Goal: Task Accomplishment & Management: Manage account settings

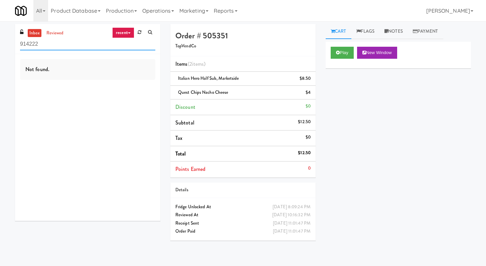
click at [137, 41] on input "914222" at bounding box center [87, 44] width 135 height 12
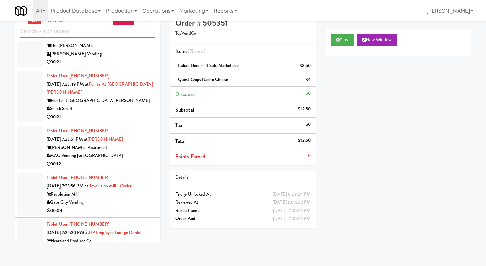
scroll to position [1683, 0]
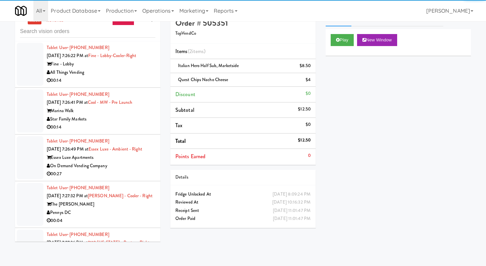
click at [115, 132] on div "00:14" at bounding box center [101, 127] width 109 height 8
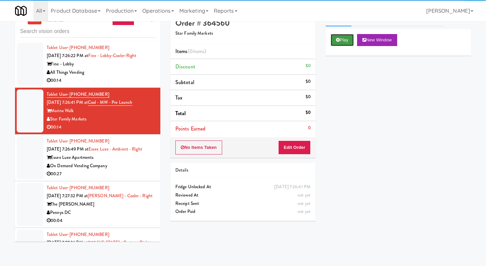
click at [341, 43] on button "Play" at bounding box center [342, 40] width 23 height 12
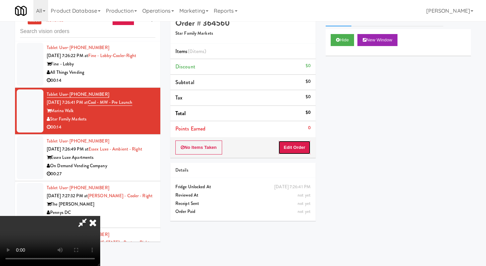
click at [290, 150] on button "Edit Order" at bounding box center [294, 148] width 32 height 14
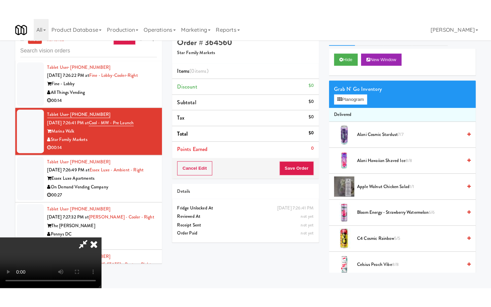
scroll to position [57, 0]
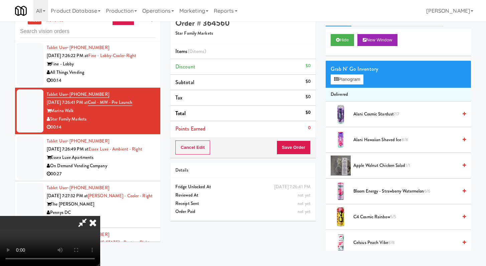
click at [100, 216] on video at bounding box center [50, 241] width 100 height 50
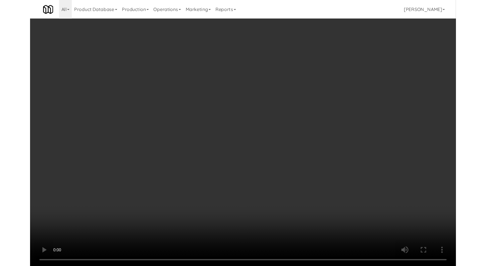
scroll to position [1675, 0]
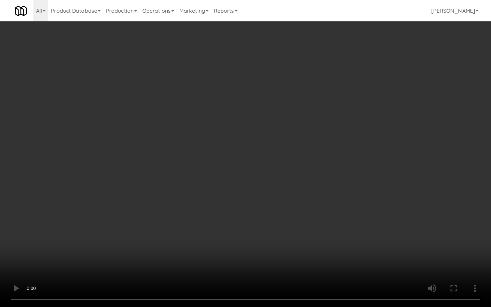
click at [269, 227] on video at bounding box center [245, 153] width 491 height 307
click at [269, 226] on video at bounding box center [245, 153] width 491 height 307
click at [268, 226] on video at bounding box center [245, 153] width 491 height 307
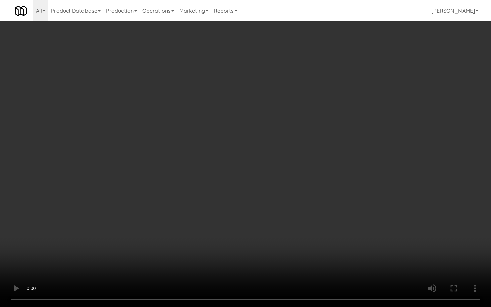
click at [268, 226] on video at bounding box center [245, 153] width 491 height 307
click at [268, 224] on video at bounding box center [245, 153] width 491 height 307
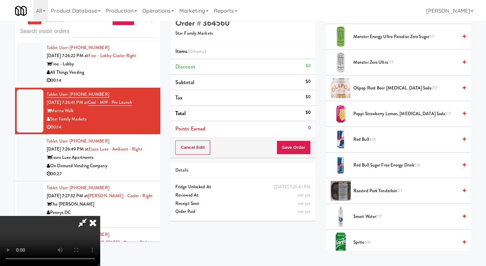
scroll to position [648, 0]
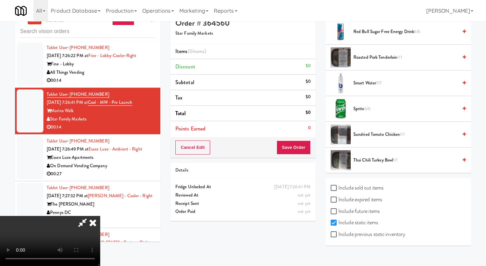
click at [100, 216] on video at bounding box center [50, 241] width 100 height 50
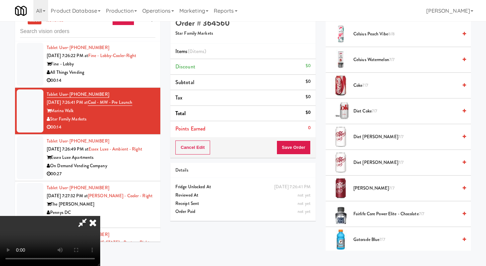
scroll to position [303, 0]
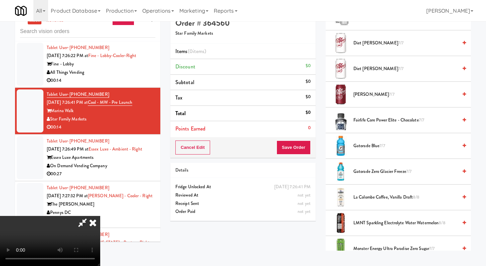
click at [365, 140] on li "Gatorade Blue 7/7" at bounding box center [398, 146] width 145 height 26
click at [367, 149] on span "Gatorade Blue 7/7" at bounding box center [405, 146] width 104 height 8
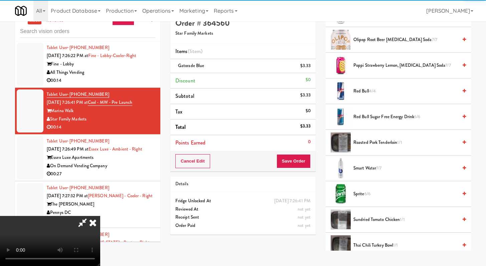
scroll to position [563, 0]
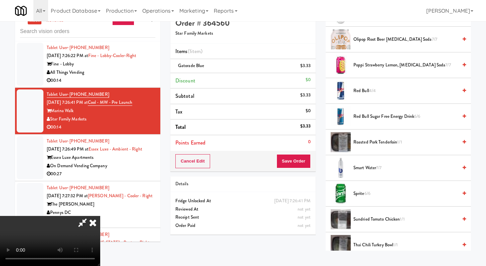
click at [381, 71] on li "Poppi Strawberry Lemon, [MEDICAL_DATA] Soda 7/7" at bounding box center [398, 65] width 145 height 26
click at [381, 67] on span "Poppi Strawberry Lemon, [MEDICAL_DATA] Soda 7/7" at bounding box center [405, 65] width 104 height 8
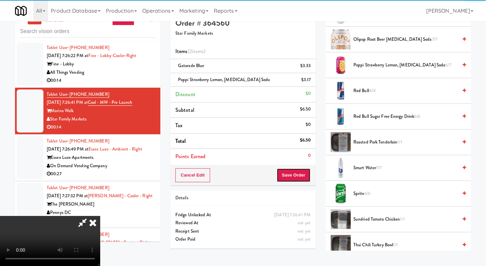
click at [300, 180] on button "Save Order" at bounding box center [294, 175] width 34 height 14
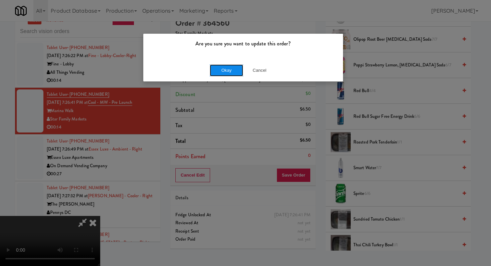
click at [225, 70] on button "Okay" at bounding box center [226, 70] width 33 height 12
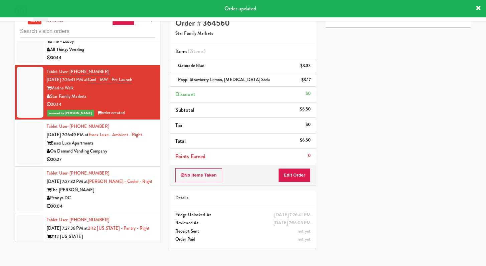
scroll to position [1717, 0]
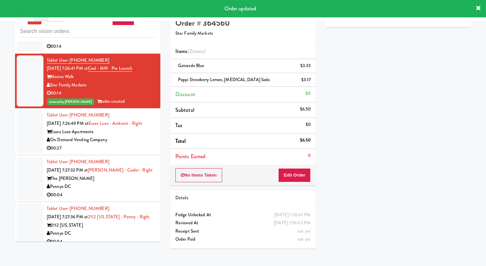
click at [136, 144] on div "On Demand Vending Company" at bounding box center [101, 140] width 109 height 8
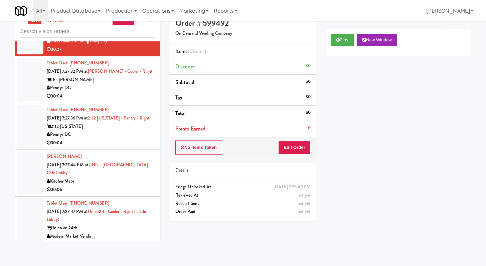
scroll to position [1821, 0]
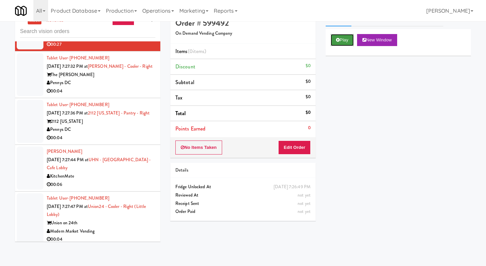
click at [343, 37] on button "Play" at bounding box center [342, 40] width 23 height 12
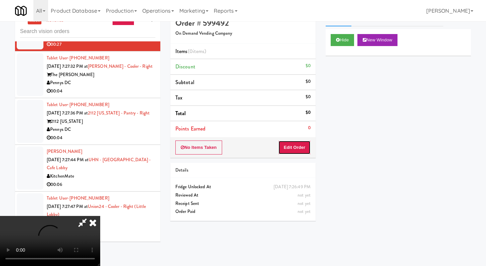
click at [299, 153] on button "Edit Order" at bounding box center [294, 148] width 32 height 14
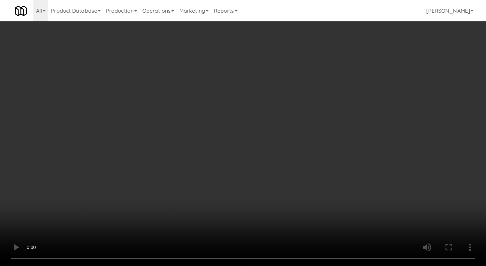
scroll to position [1813, 0]
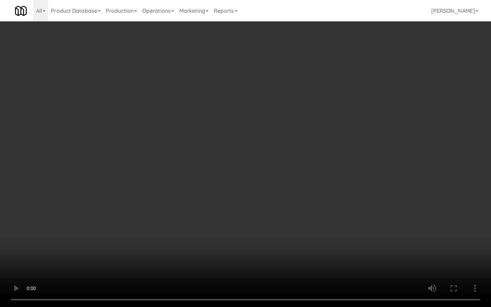
click at [283, 230] on video at bounding box center [245, 153] width 491 height 307
click at [284, 230] on video at bounding box center [245, 153] width 491 height 307
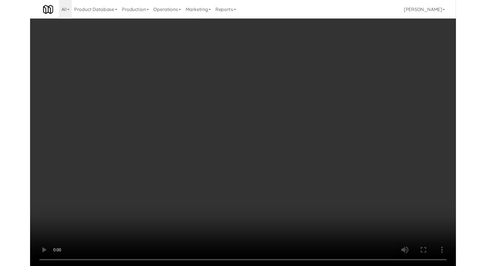
scroll to position [1821, 0]
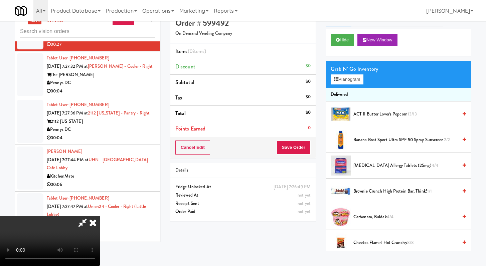
click at [100, 216] on video at bounding box center [50, 241] width 100 height 50
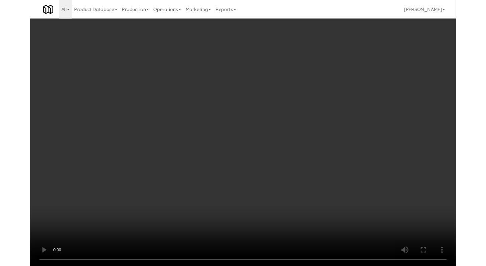
scroll to position [1813, 0]
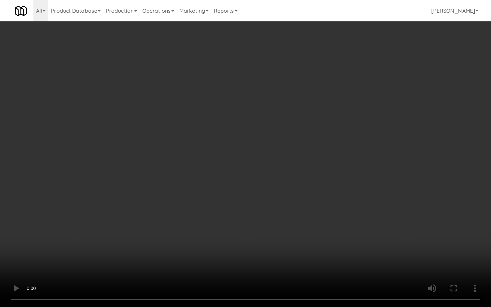
click at [361, 252] on video at bounding box center [245, 153] width 491 height 307
click at [360, 251] on video at bounding box center [245, 153] width 491 height 307
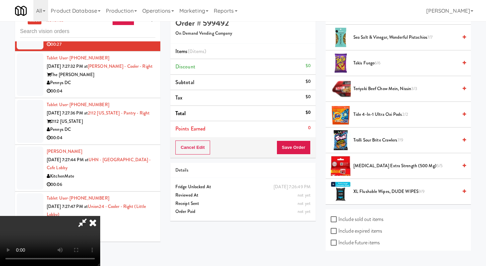
scroll to position [577, 0]
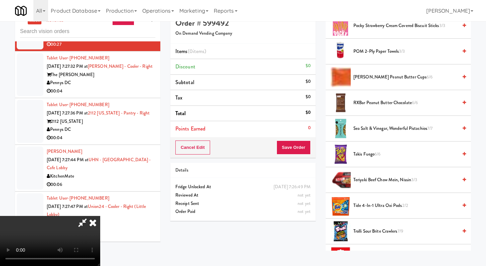
click at [369, 23] on span "Pocky Strawberry Cream Covered Biscuit Sticks 3/3" at bounding box center [405, 26] width 104 height 8
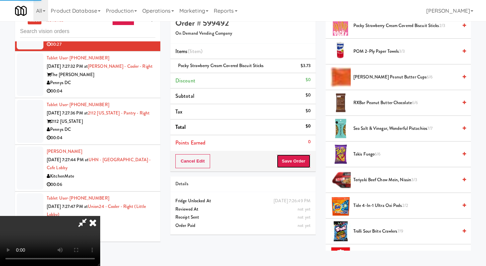
click at [296, 161] on button "Save Order" at bounding box center [294, 161] width 34 height 14
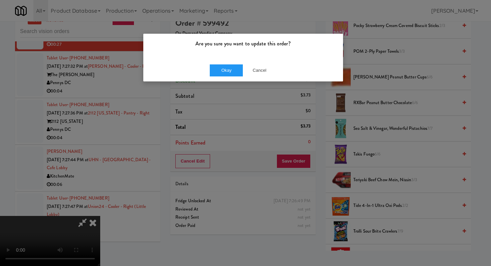
click at [223, 63] on div "Okay Cancel" at bounding box center [243, 70] width 200 height 22
click at [223, 66] on button "Okay" at bounding box center [226, 70] width 33 height 12
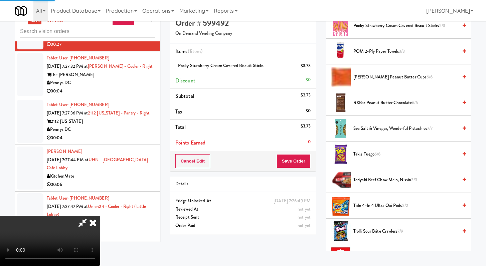
scroll to position [28, 0]
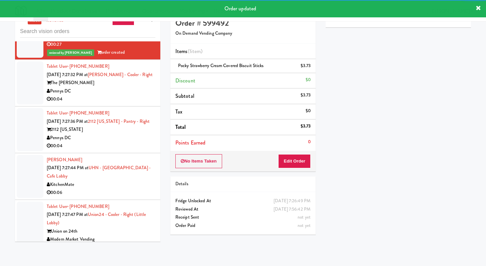
click at [144, 104] on div "00:04" at bounding box center [101, 99] width 109 height 8
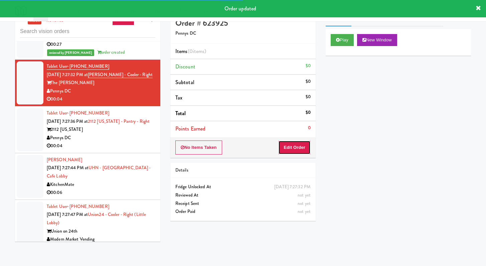
click at [296, 148] on button "Edit Order" at bounding box center [294, 148] width 32 height 14
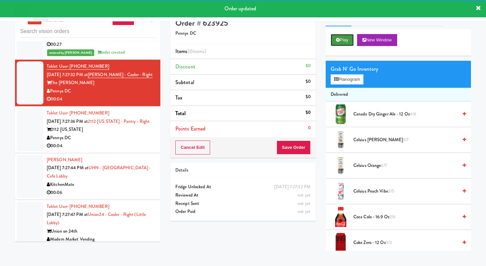
click at [350, 42] on button "Play" at bounding box center [342, 40] width 23 height 12
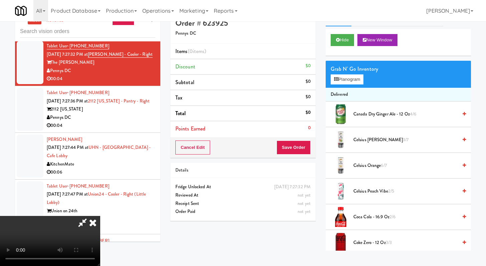
scroll to position [1833, 0]
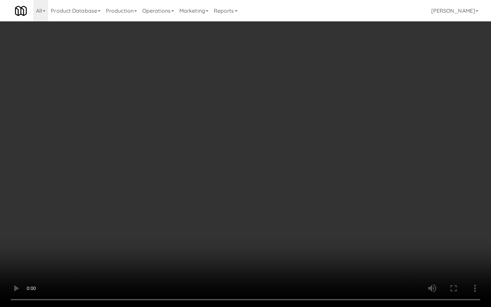
click at [353, 231] on video at bounding box center [245, 153] width 491 height 307
click at [352, 230] on video at bounding box center [245, 153] width 491 height 307
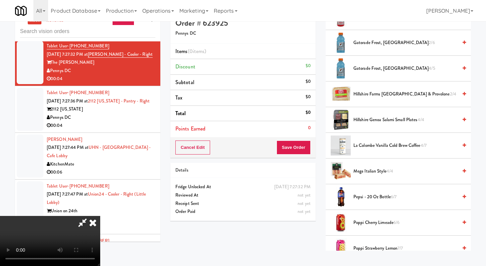
scroll to position [701, 0]
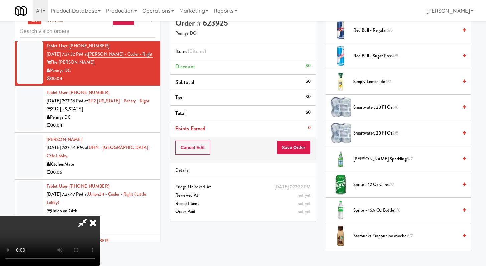
click at [366, 52] on span "Red Bull - Sugar Free 4/5" at bounding box center [405, 56] width 104 height 8
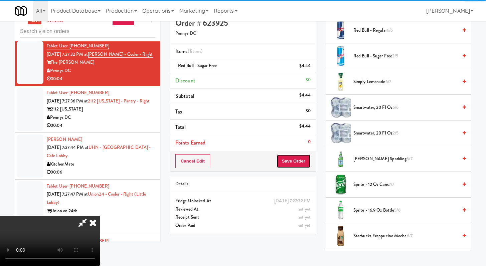
click at [296, 168] on button "Save Order" at bounding box center [294, 161] width 34 height 14
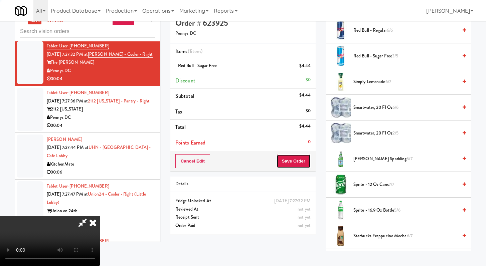
click at [297, 166] on button "Save Order" at bounding box center [294, 161] width 34 height 14
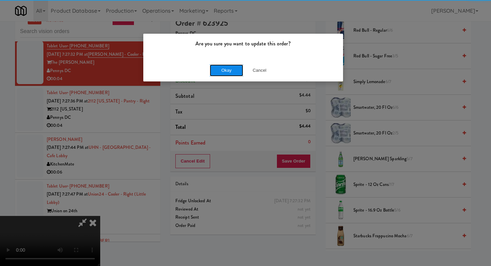
click at [222, 69] on button "Okay" at bounding box center [226, 70] width 33 height 12
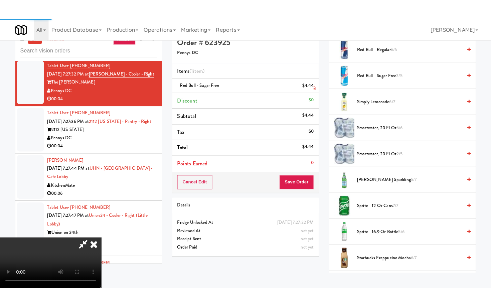
scroll to position [28, 0]
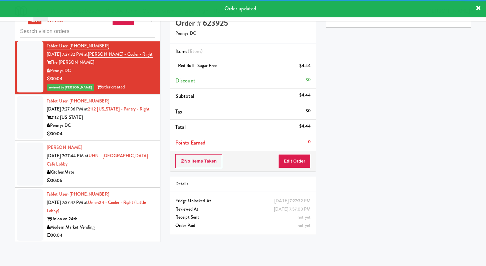
click at [125, 122] on div "2112 [US_STATE]" at bounding box center [101, 118] width 109 height 8
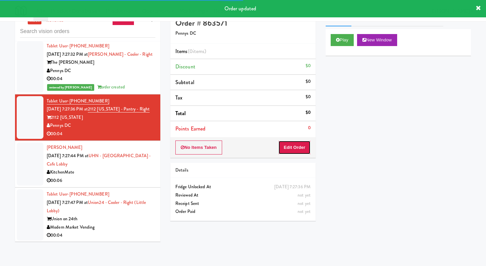
drag, startPoint x: 303, startPoint y: 153, endPoint x: 323, endPoint y: 97, distance: 59.3
click at [303, 153] on button "Edit Order" at bounding box center [294, 148] width 32 height 14
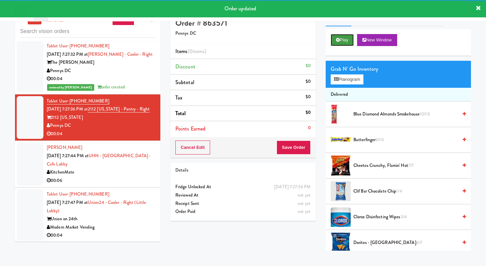
click at [353, 40] on button "Play" at bounding box center [342, 40] width 23 height 12
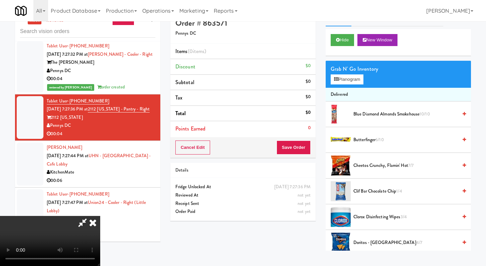
click at [100, 216] on video at bounding box center [50, 241] width 100 height 50
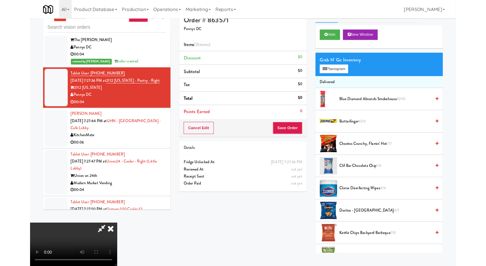
scroll to position [1833, 0]
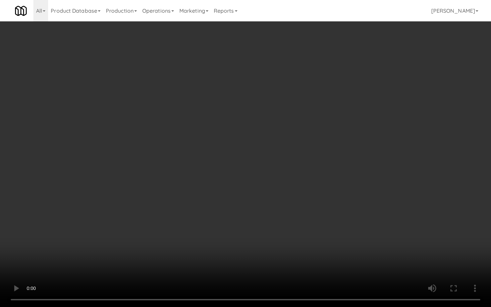
click at [222, 205] on video at bounding box center [245, 153] width 491 height 307
click at [222, 201] on video at bounding box center [245, 153] width 491 height 307
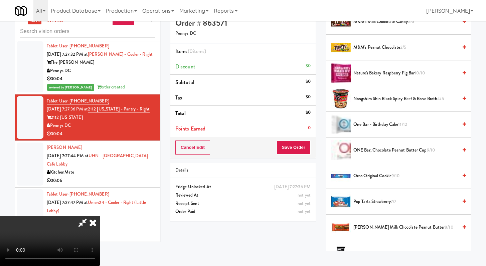
scroll to position [372, 0]
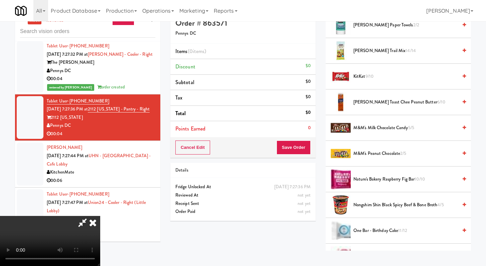
click at [358, 78] on span "KitKat 9/10" at bounding box center [405, 76] width 104 height 8
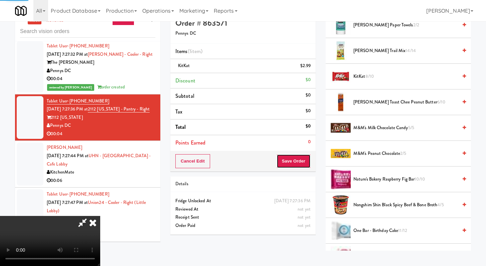
click at [303, 156] on button "Save Order" at bounding box center [294, 161] width 34 height 14
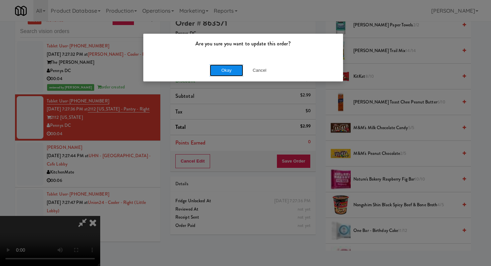
click at [230, 65] on button "Okay" at bounding box center [226, 70] width 33 height 12
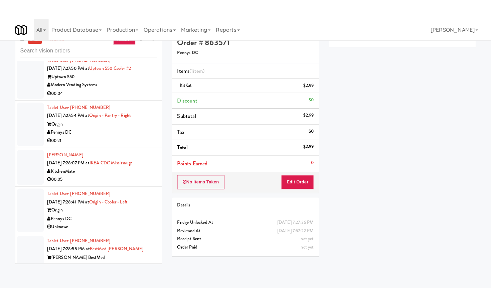
scroll to position [2047, 0]
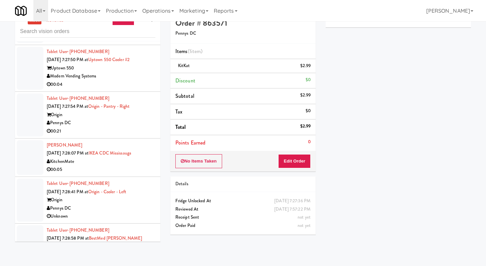
click at [143, 34] on div "Modern Market Vending" at bounding box center [101, 29] width 109 height 8
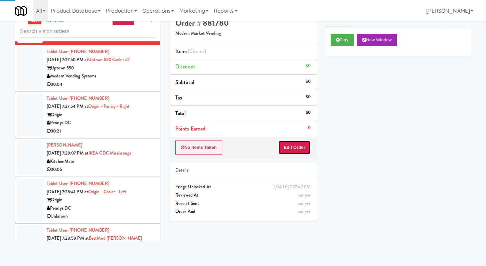
click at [294, 149] on button "Edit Order" at bounding box center [294, 148] width 32 height 14
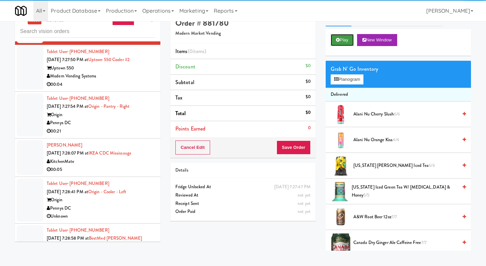
click at [351, 34] on button "Play" at bounding box center [342, 40] width 23 height 12
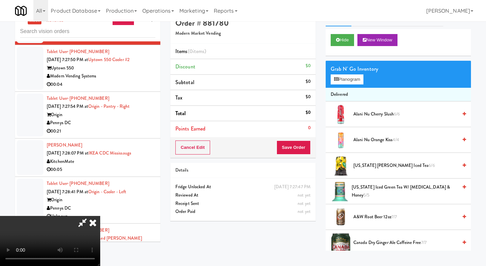
scroll to position [2039, 0]
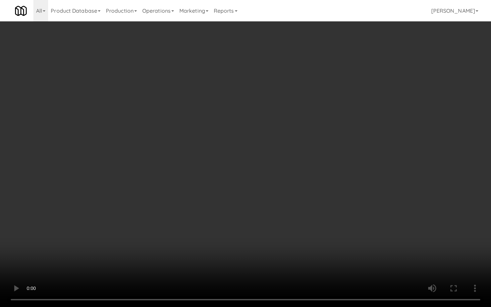
click at [374, 214] on video at bounding box center [245, 153] width 491 height 307
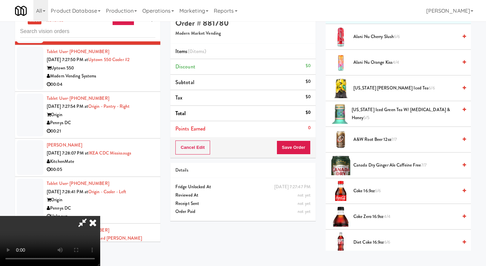
scroll to position [203, 0]
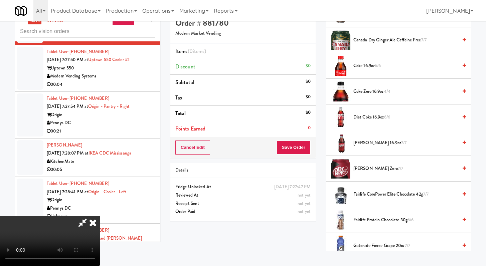
click at [367, 102] on li "Coke Zero 16.9oz 4/4" at bounding box center [398, 92] width 145 height 26
click at [371, 90] on span "Coke Zero 16.9oz 4/4" at bounding box center [405, 91] width 104 height 8
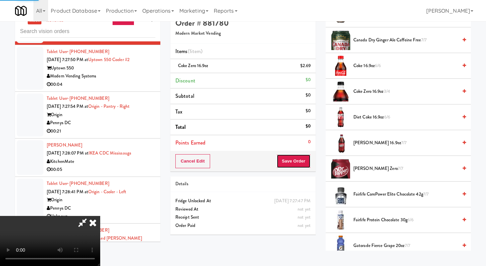
click at [307, 162] on button "Save Order" at bounding box center [294, 161] width 34 height 14
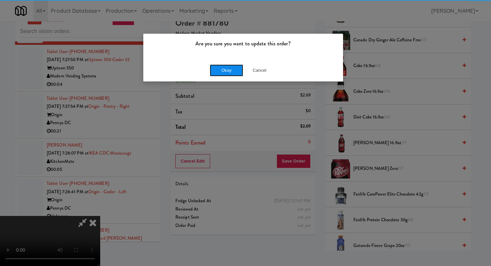
click at [226, 66] on button "Okay" at bounding box center [226, 70] width 33 height 12
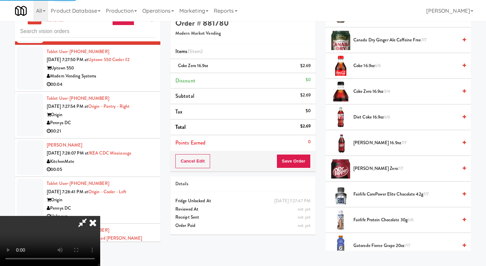
scroll to position [28, 0]
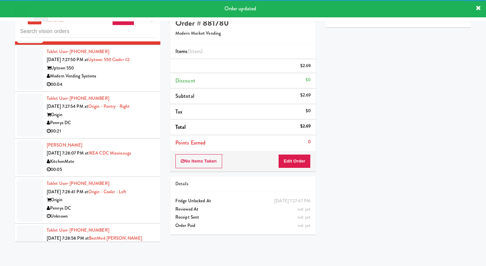
click at [125, 89] on div "00:04" at bounding box center [101, 84] width 109 height 8
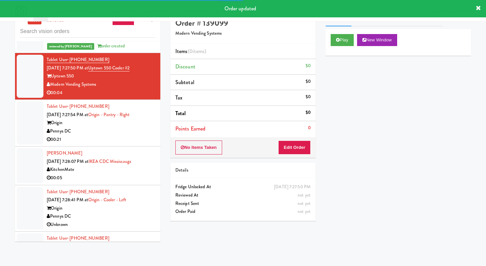
click at [295, 157] on div "No Items Taken Edit Order" at bounding box center [242, 147] width 145 height 21
click at [346, 31] on div "Play New Window" at bounding box center [398, 42] width 145 height 27
click at [342, 37] on button "Play" at bounding box center [342, 40] width 23 height 12
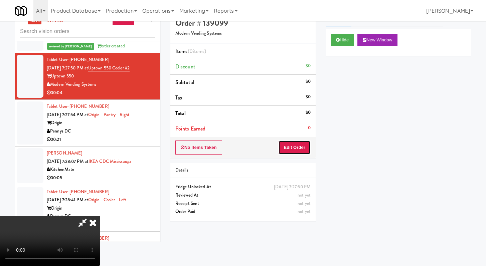
click at [290, 146] on button "Edit Order" at bounding box center [294, 148] width 32 height 14
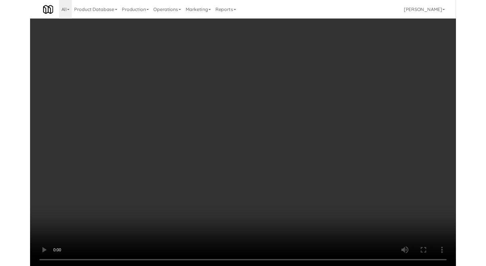
scroll to position [2080, 0]
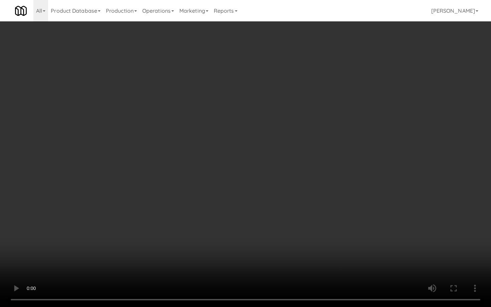
click at [357, 222] on video at bounding box center [245, 153] width 491 height 307
click at [304, 204] on video at bounding box center [245, 153] width 491 height 307
drag, startPoint x: 302, startPoint y: 202, endPoint x: 315, endPoint y: 205, distance: 13.9
click at [302, 203] on video at bounding box center [245, 153] width 491 height 307
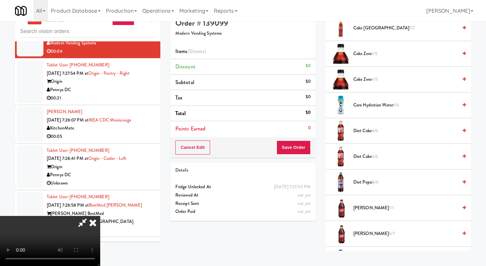
scroll to position [607, 0]
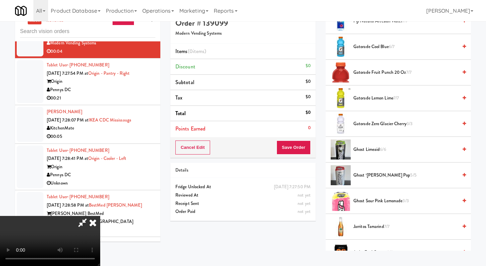
click at [374, 45] on span "Gatorade Cool Blue 6/7" at bounding box center [405, 47] width 104 height 8
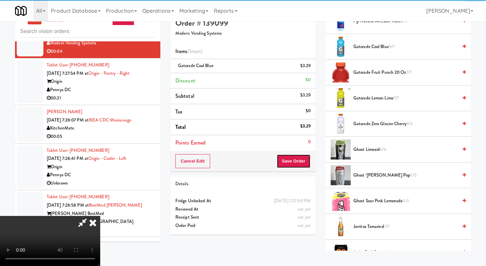
click at [309, 156] on button "Save Order" at bounding box center [294, 161] width 34 height 14
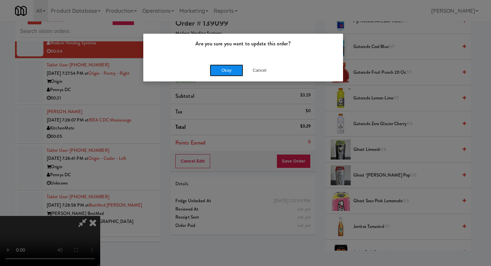
click at [232, 65] on button "Okay" at bounding box center [226, 70] width 33 height 12
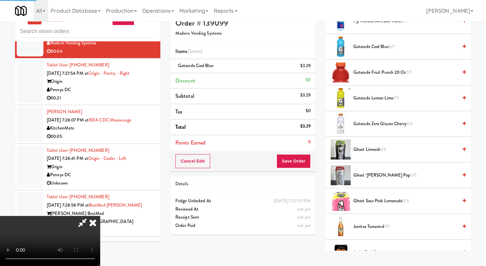
scroll to position [28, 0]
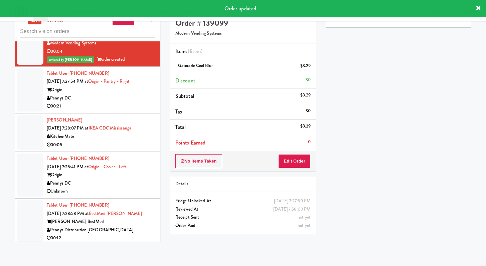
click at [112, 152] on li "[PERSON_NAME] [DATE] 7:28:07 PM at IKEA CDC [GEOGRAPHIC_DATA] KitchenMate 00:05" at bounding box center [87, 133] width 145 height 38
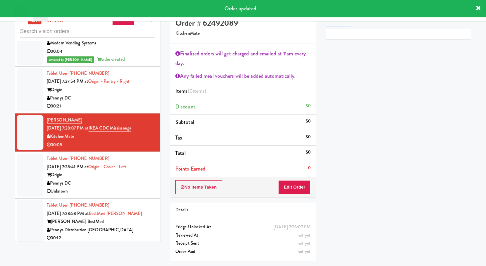
click at [138, 111] on div "00:21" at bounding box center [101, 106] width 109 height 8
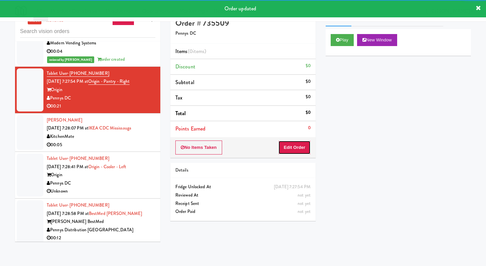
click at [291, 147] on button "Edit Order" at bounding box center [294, 148] width 32 height 14
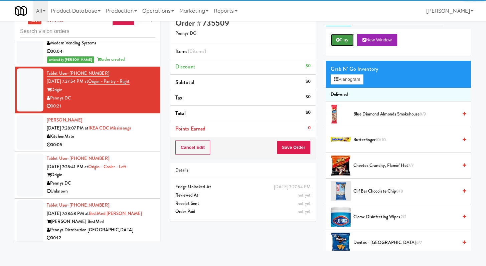
click at [349, 36] on button "Play" at bounding box center [342, 40] width 23 height 12
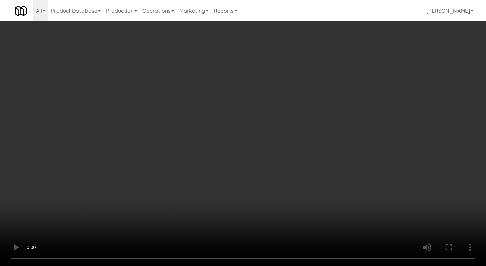
scroll to position [2080, 0]
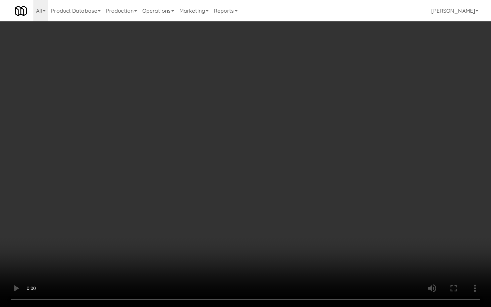
click at [329, 239] on video at bounding box center [245, 153] width 491 height 307
click at [300, 202] on video at bounding box center [245, 153] width 491 height 307
click at [331, 198] on video at bounding box center [245, 153] width 491 height 307
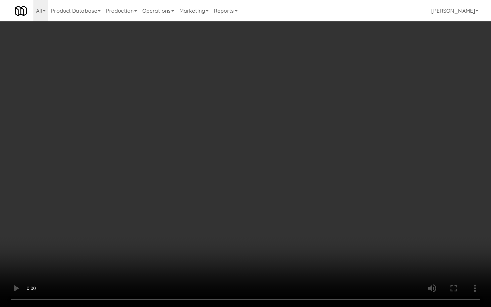
click at [331, 198] on video at bounding box center [245, 153] width 491 height 307
click at [334, 198] on video at bounding box center [245, 153] width 491 height 307
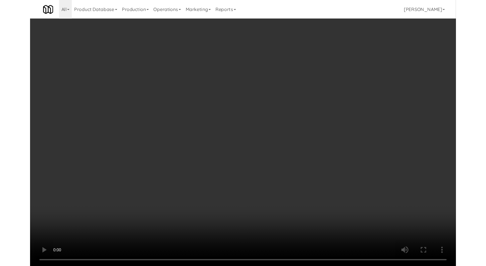
scroll to position [2089, 0]
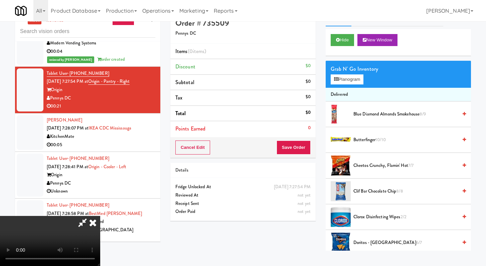
click at [381, 192] on span "Clif Bar Chocolate Chip 8/8" at bounding box center [405, 191] width 104 height 8
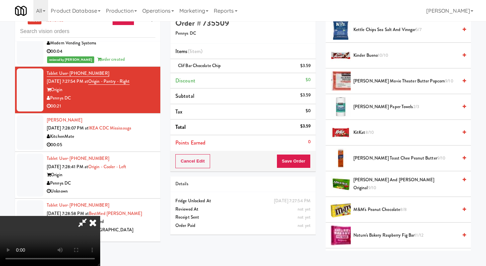
scroll to position [679, 0]
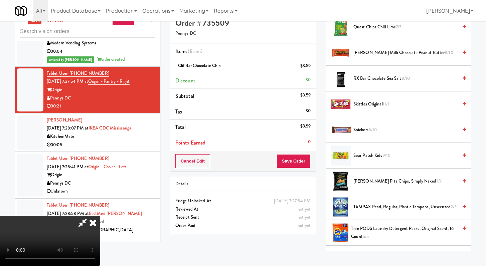
click at [374, 83] on li "RX Bar Chocolate Sea Salt 8/10" at bounding box center [398, 79] width 145 height 26
click at [375, 80] on span "RX Bar Chocolate Sea Salt 8/10" at bounding box center [405, 78] width 104 height 8
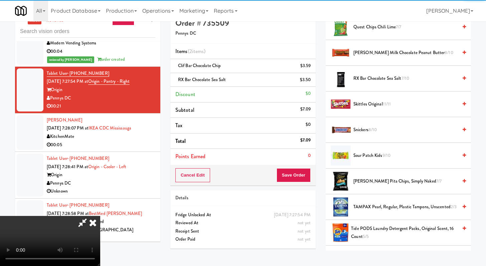
click at [308, 186] on div "Order # 735509 Pennys DC Items (2 items ) Clif Bar Chocolate Chip $3.59 RX Bar …" at bounding box center [242, 132] width 155 height 242
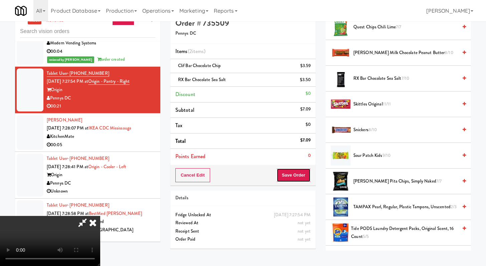
click at [308, 174] on button "Save Order" at bounding box center [294, 175] width 34 height 14
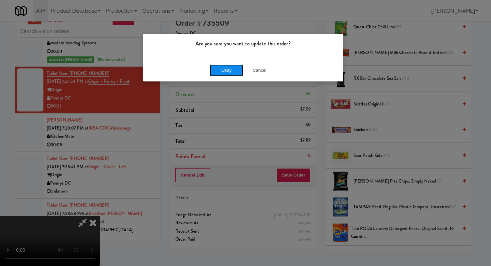
click at [219, 66] on button "Okay" at bounding box center [226, 70] width 33 height 12
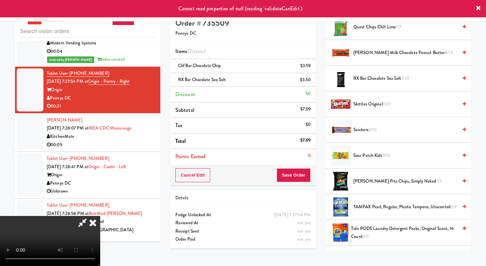
click at [474, 6] on div "Cannot read properties of null (reading 'validateCanEdit')" at bounding box center [243, 8] width 486 height 17
click at [476, 9] on icon at bounding box center [478, 8] width 5 height 5
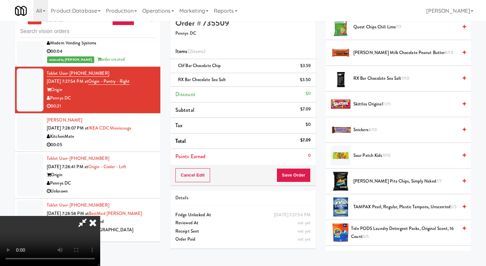
click at [100, 216] on icon at bounding box center [92, 222] width 15 height 13
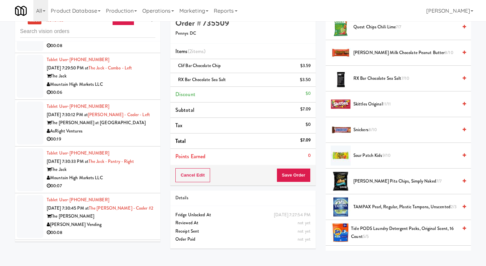
scroll to position [2277, 0]
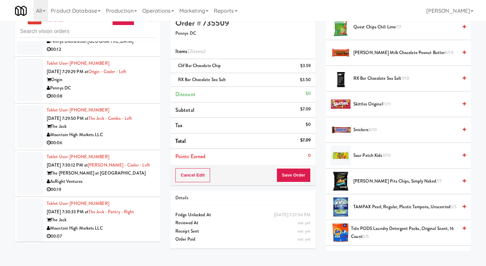
click at [134, 46] on div "Pennys Distribution [GEOGRAPHIC_DATA]" at bounding box center [101, 41] width 109 height 8
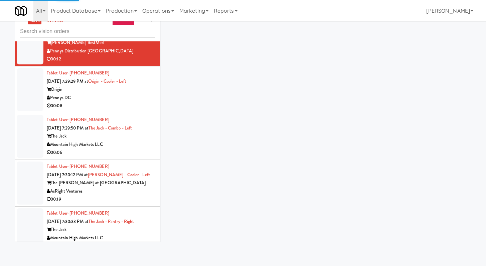
scroll to position [1855, 0]
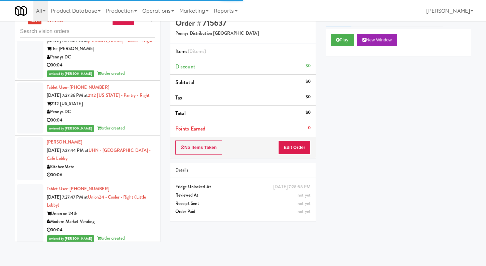
drag, startPoint x: 111, startPoint y: 216, endPoint x: 111, endPoint y: 212, distance: 4.0
click at [111, 179] on div "00:06" at bounding box center [101, 175] width 109 height 8
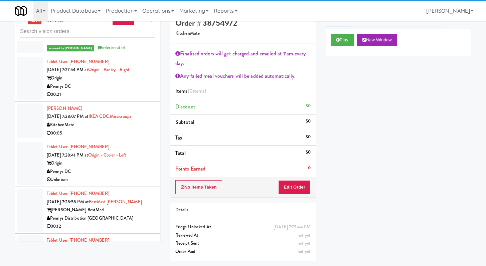
scroll to position [2092, 0]
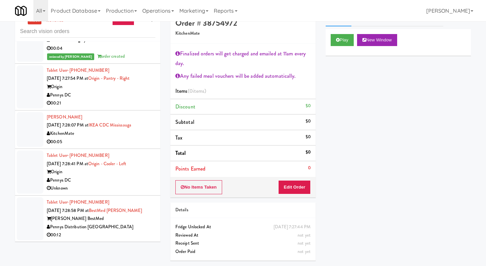
click at [131, 53] on div "00:04" at bounding box center [101, 48] width 109 height 8
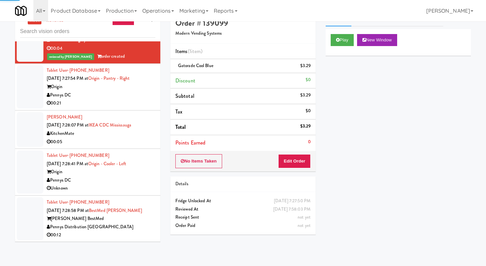
click at [136, 100] on div "Pennys DC" at bounding box center [101, 95] width 109 height 8
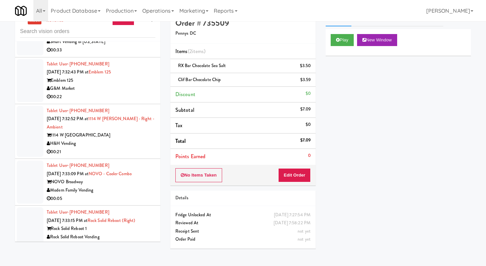
scroll to position [2989, 0]
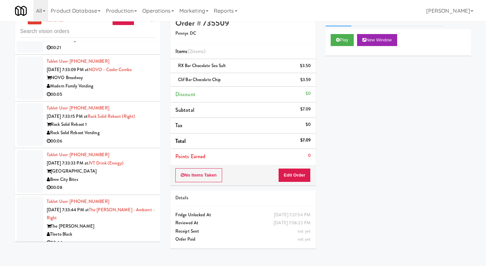
click at [119, 44] on div "H&H Vending" at bounding box center [101, 39] width 109 height 8
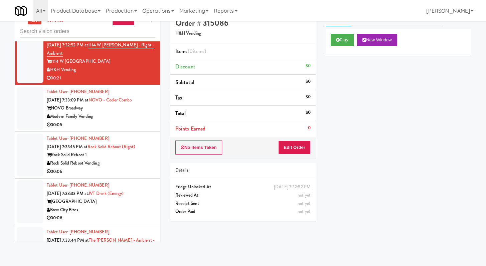
scroll to position [2970, 0]
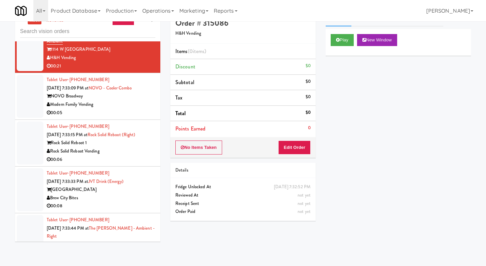
click at [349, 29] on div "Play New Window" at bounding box center [398, 42] width 145 height 27
click at [341, 41] on button "Play" at bounding box center [342, 40] width 23 height 12
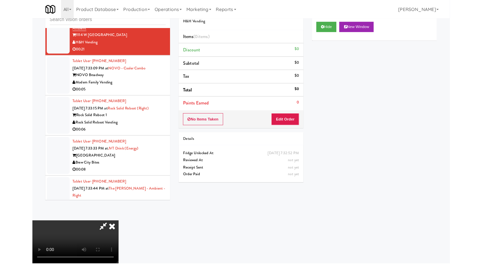
scroll to position [2962, 0]
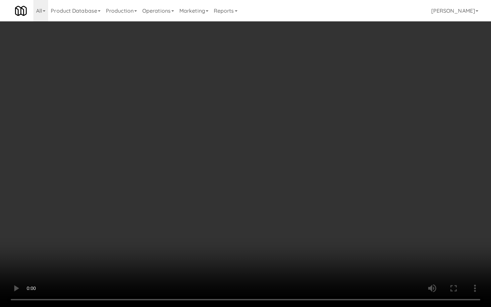
click at [242, 205] on video at bounding box center [245, 153] width 491 height 307
click at [250, 248] on video at bounding box center [245, 153] width 491 height 307
click at [250, 245] on video at bounding box center [245, 153] width 491 height 307
click at [250, 244] on video at bounding box center [245, 153] width 491 height 307
click at [250, 240] on video at bounding box center [245, 153] width 491 height 307
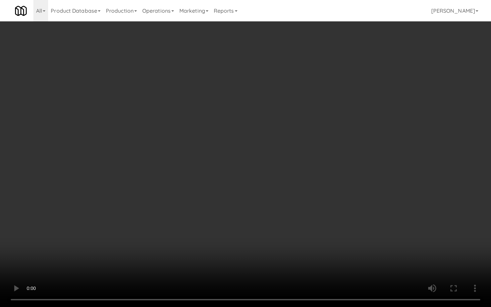
click at [251, 240] on video at bounding box center [245, 153] width 491 height 307
click at [351, 228] on video at bounding box center [245, 153] width 491 height 307
click at [346, 219] on video at bounding box center [245, 153] width 491 height 307
click at [346, 220] on video at bounding box center [245, 153] width 491 height 307
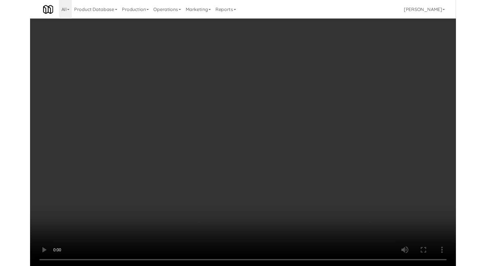
scroll to position [2970, 0]
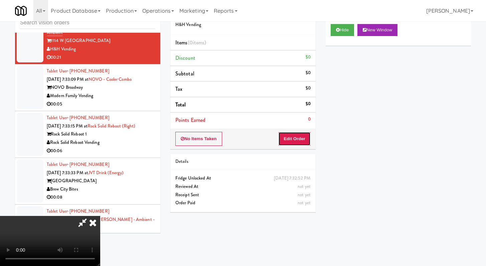
click at [306, 141] on button "Edit Order" at bounding box center [294, 139] width 32 height 14
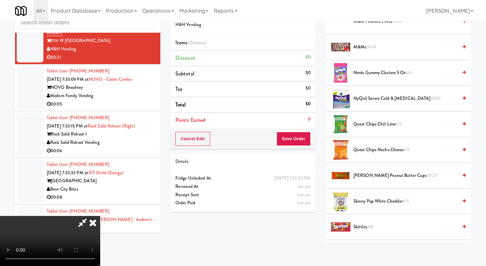
scroll to position [488, 0]
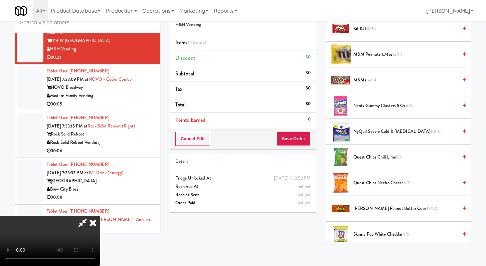
click at [372, 59] on li "M&M Peanuts 1.74oz 12/14" at bounding box center [398, 55] width 145 height 26
click at [372, 56] on span "M&M Peanuts 1.74oz 12/14" at bounding box center [405, 54] width 104 height 8
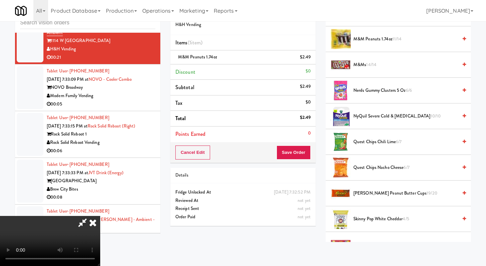
scroll to position [631, 0]
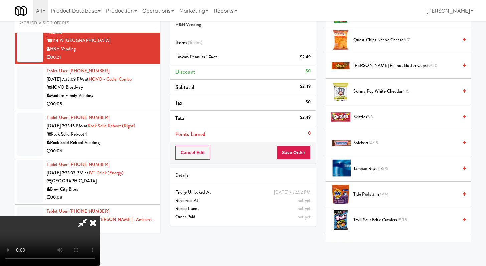
click at [364, 143] on span "Snickers 14/15" at bounding box center [405, 143] width 104 height 8
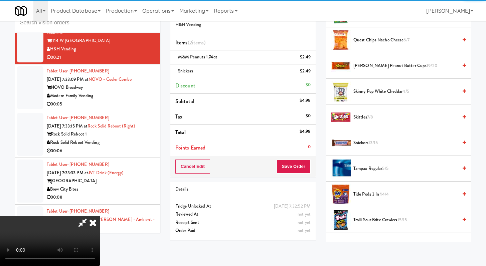
click at [384, 215] on li "Trolli Sour Brite Crawlers 15/15" at bounding box center [398, 220] width 145 height 26
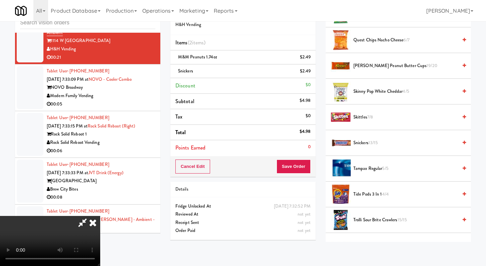
click at [383, 219] on span "Trolli Sour Brite Crawlers 15/15" at bounding box center [405, 220] width 104 height 8
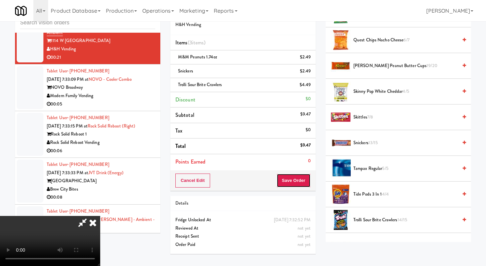
click at [296, 186] on button "Save Order" at bounding box center [294, 181] width 34 height 14
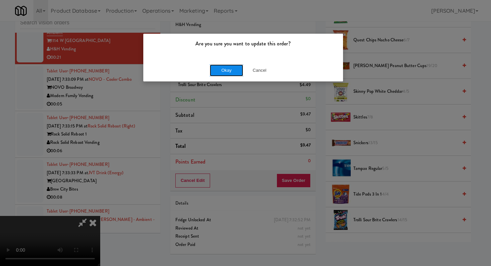
click at [235, 66] on button "Okay" at bounding box center [226, 70] width 33 height 12
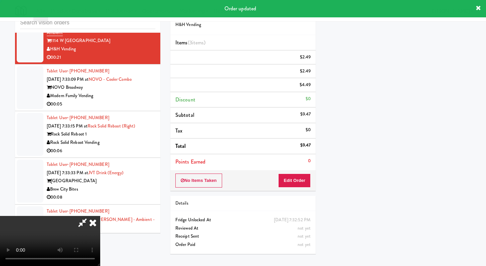
scroll to position [28, 0]
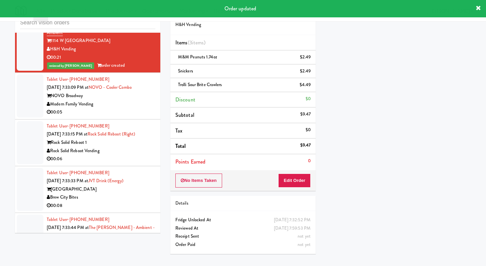
click at [129, 109] on div "Modern Family Vending" at bounding box center [101, 104] width 109 height 8
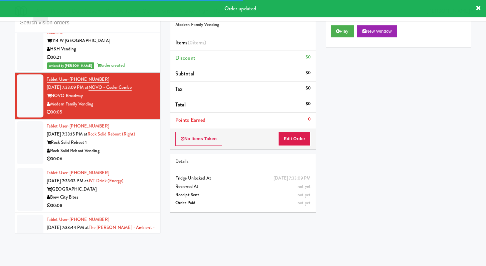
click at [289, 131] on div "No Items Taken Edit Order" at bounding box center [242, 139] width 145 height 21
click at [289, 136] on button "Edit Order" at bounding box center [294, 139] width 32 height 14
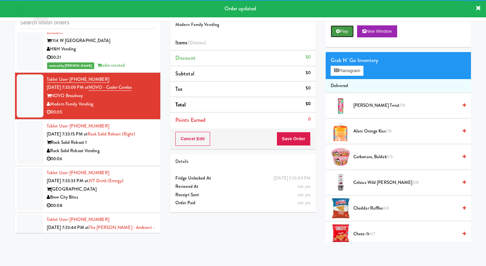
click at [344, 35] on button "Play" at bounding box center [342, 31] width 23 height 12
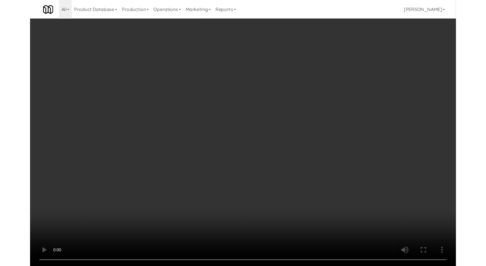
scroll to position [2962, 0]
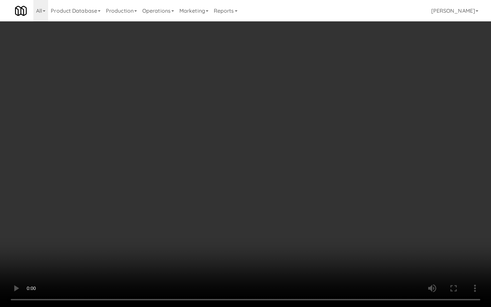
click at [294, 236] on video at bounding box center [245, 153] width 491 height 307
click at [283, 223] on video at bounding box center [245, 153] width 491 height 307
click at [283, 222] on video at bounding box center [245, 153] width 491 height 307
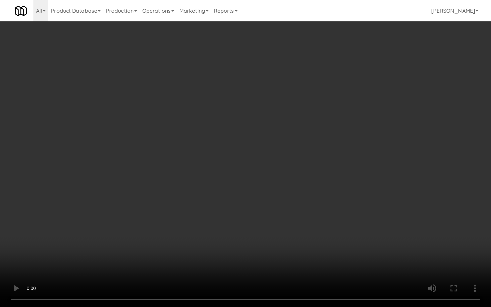
click at [283, 222] on video at bounding box center [245, 153] width 491 height 307
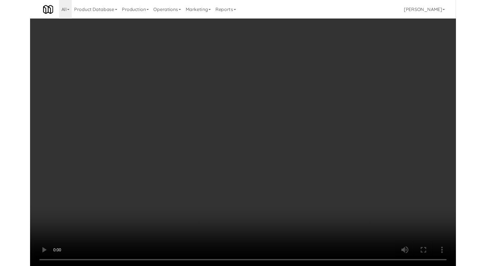
scroll to position [2970, 0]
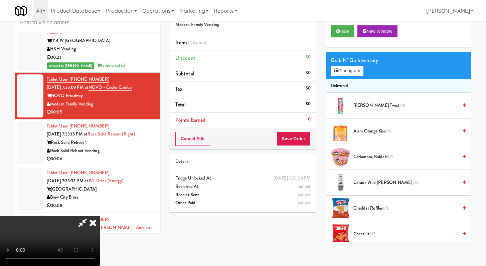
click at [341, 80] on li "Delivered" at bounding box center [398, 86] width 145 height 14
click at [343, 76] on div "Grab N' Go Inventory Planogram" at bounding box center [398, 65] width 145 height 27
click at [342, 73] on button "Planogram" at bounding box center [347, 71] width 33 height 10
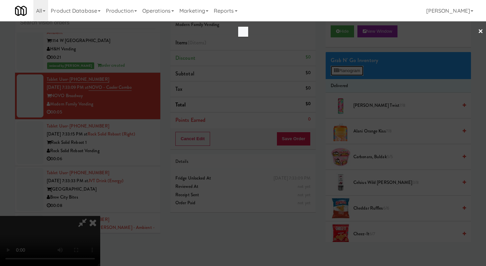
scroll to position [2962, 0]
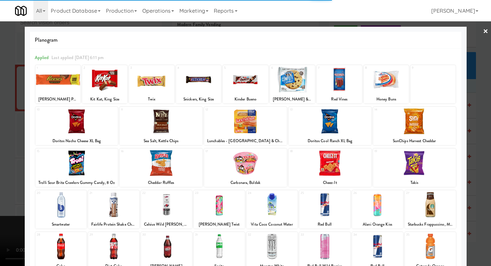
click at [179, 217] on div at bounding box center [166, 205] width 51 height 26
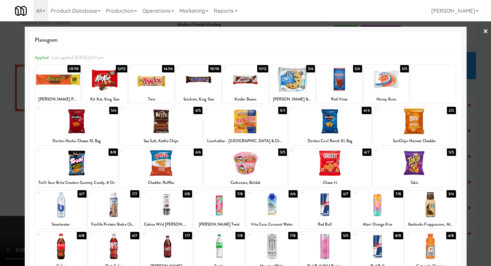
click at [171, 220] on div "Celsius Wild [PERSON_NAME]" at bounding box center [166, 224] width 49 height 8
drag, startPoint x: 190, startPoint y: 216, endPoint x: 186, endPoint y: 214, distance: 4.5
click at [189, 216] on div "20 6/7 Smartwater 21 7/7 Fairlife Protein Shake Chocolate 22 3/8 Celsius Wild […" at bounding box center [245, 209] width 420 height 38
click at [163, 199] on div at bounding box center [166, 205] width 51 height 26
click at [32, 171] on div "Applied Last applied [DATE] 6:11 pm 1 10/10 [PERSON_NAME] Peanut Butter Cups, K…" at bounding box center [246, 186] width 432 height 275
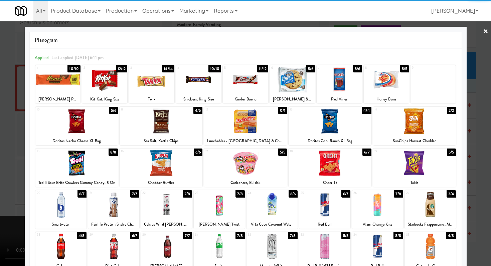
click at [0, 162] on div at bounding box center [245, 133] width 491 height 266
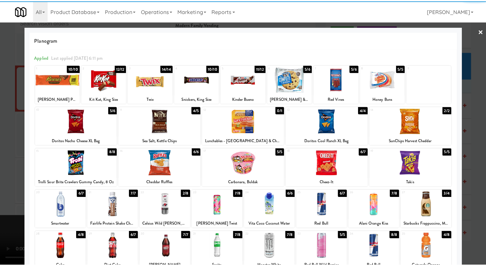
scroll to position [2970, 0]
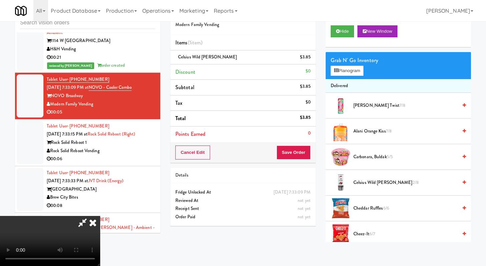
click at [100, 216] on icon at bounding box center [92, 222] width 15 height 13
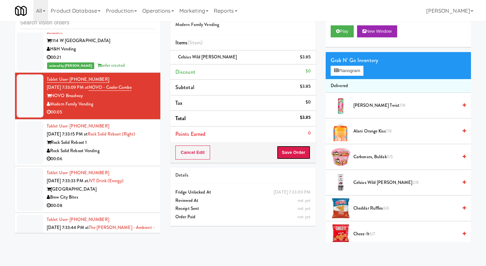
click at [290, 153] on button "Save Order" at bounding box center [294, 153] width 34 height 14
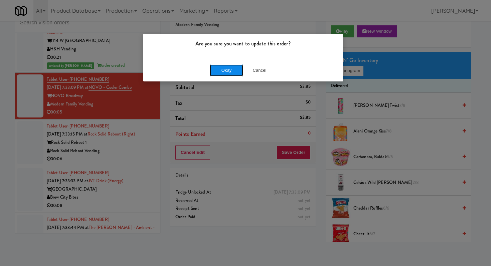
click at [234, 68] on button "Okay" at bounding box center [226, 70] width 33 height 12
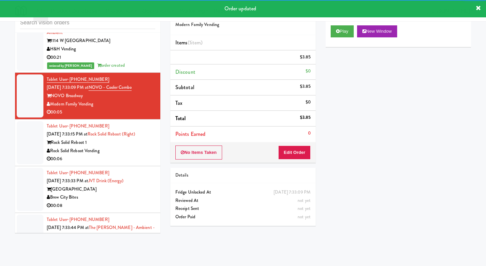
click at [130, 155] on div "Rock Solid Reboot Vending" at bounding box center [101, 151] width 109 height 8
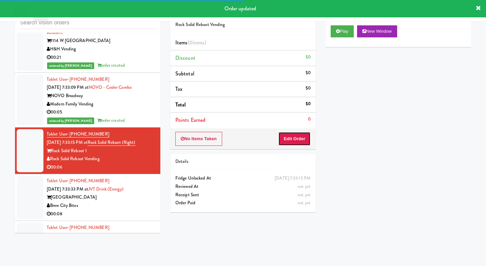
click at [293, 135] on button "Edit Order" at bounding box center [294, 139] width 32 height 14
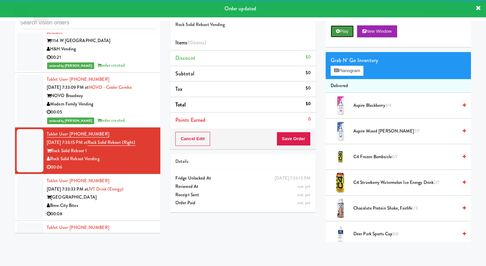
click at [344, 36] on button "Play" at bounding box center [342, 31] width 23 height 12
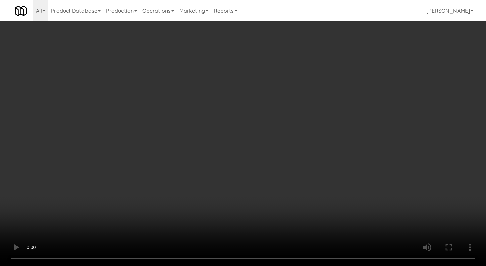
scroll to position [3044, 0]
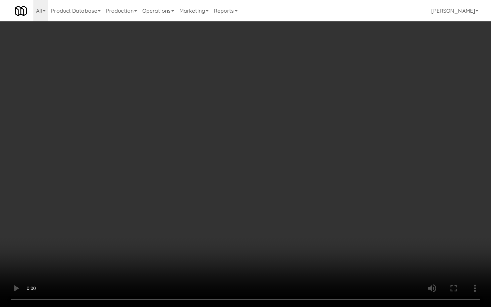
click at [341, 214] on video at bounding box center [245, 153] width 491 height 307
click at [340, 213] on video at bounding box center [245, 153] width 491 height 307
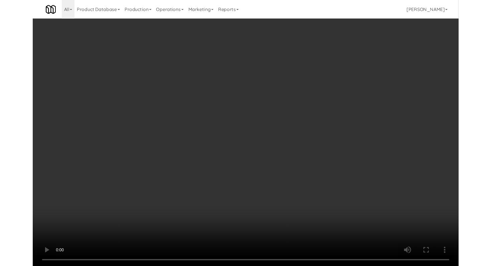
scroll to position [3053, 0]
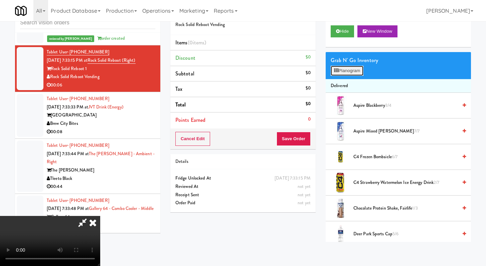
click at [358, 69] on button "Planogram" at bounding box center [347, 71] width 33 height 10
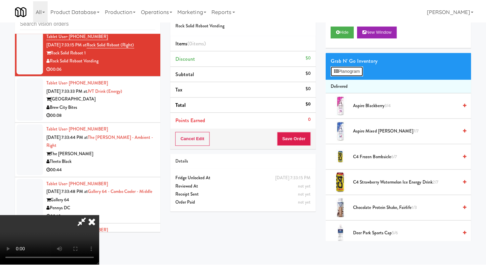
scroll to position [3044, 0]
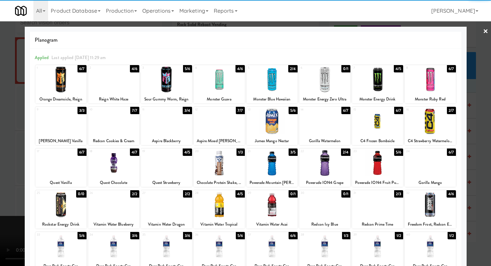
click at [220, 133] on div at bounding box center [219, 122] width 51 height 26
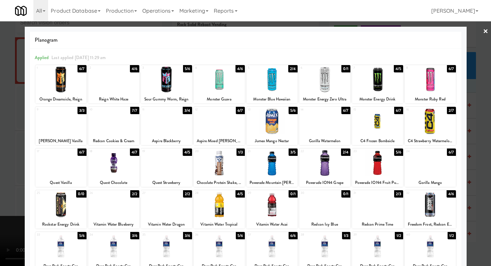
click at [0, 154] on div at bounding box center [245, 133] width 491 height 266
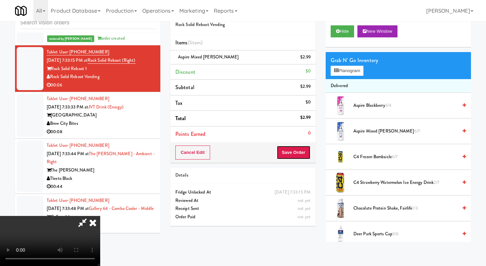
click at [295, 154] on button "Save Order" at bounding box center [294, 153] width 34 height 14
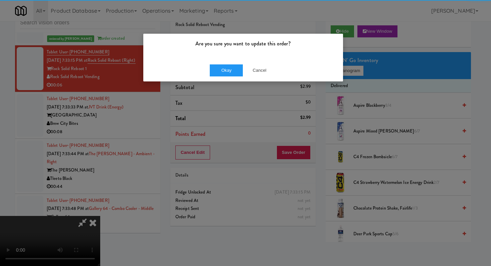
click at [225, 76] on div "Okay Cancel" at bounding box center [243, 70] width 200 height 22
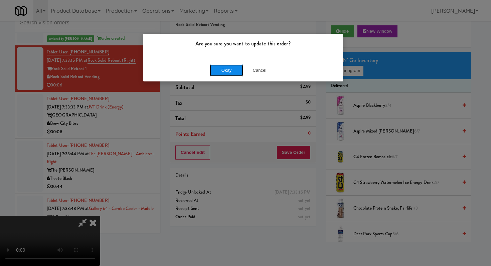
click at [227, 71] on button "Okay" at bounding box center [226, 70] width 33 height 12
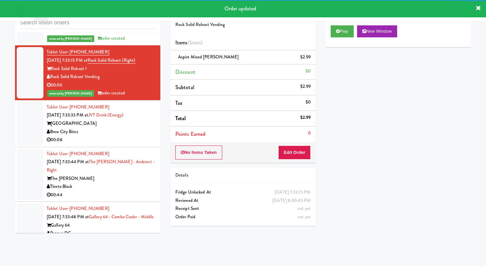
click at [127, 144] on div "00:08" at bounding box center [101, 140] width 109 height 8
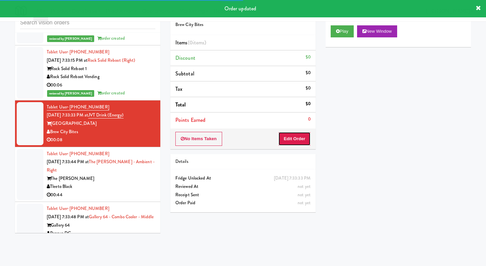
click at [288, 144] on button "Edit Order" at bounding box center [294, 139] width 32 height 14
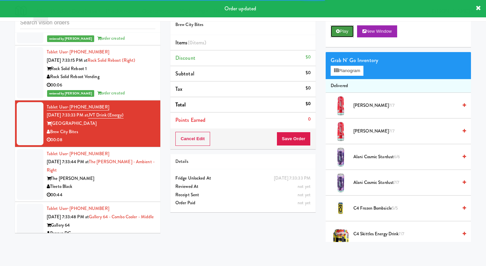
click at [347, 31] on button "Play" at bounding box center [342, 31] width 23 height 12
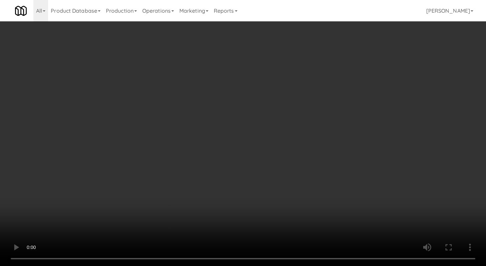
scroll to position [3178, 0]
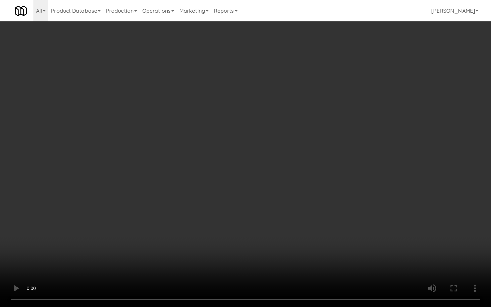
click at [338, 248] on video at bounding box center [245, 153] width 491 height 307
click at [336, 245] on video at bounding box center [245, 153] width 491 height 307
click at [336, 243] on video at bounding box center [245, 153] width 491 height 307
click at [336, 244] on video at bounding box center [245, 153] width 491 height 307
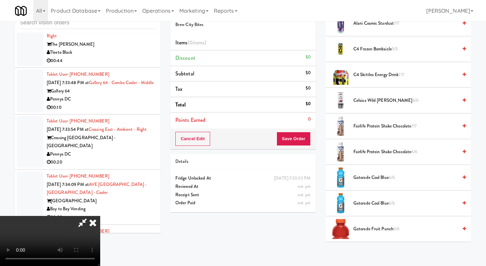
scroll to position [154, 0]
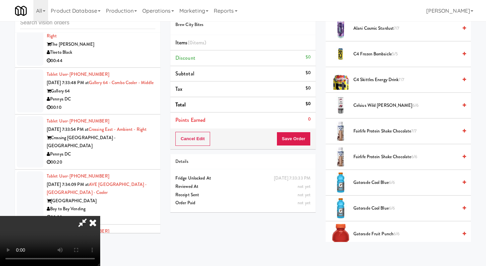
click at [387, 102] on span "Celsius Wild [PERSON_NAME] 6/6" at bounding box center [405, 106] width 104 height 8
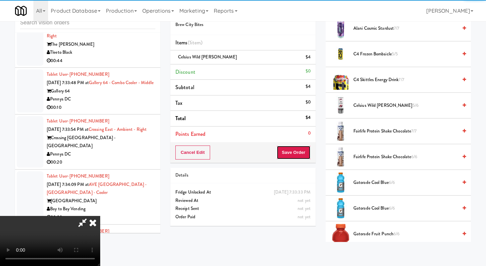
click at [310, 150] on button "Save Order" at bounding box center [294, 153] width 34 height 14
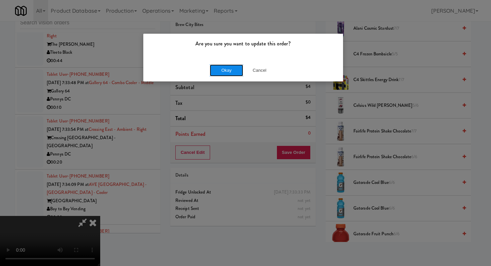
click at [236, 64] on button "Okay" at bounding box center [226, 70] width 33 height 12
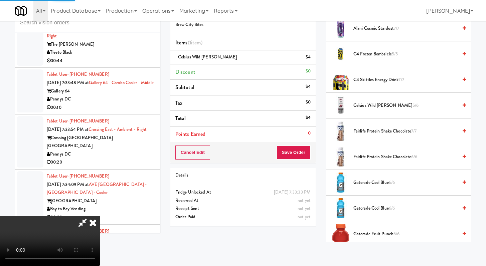
scroll to position [28, 0]
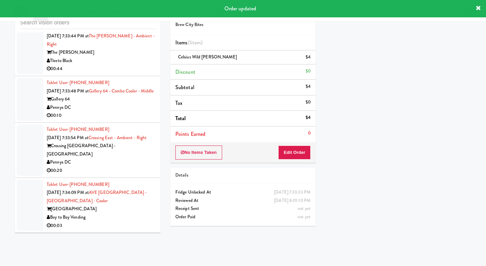
click at [141, 65] on div "Tleeto Black" at bounding box center [101, 61] width 109 height 8
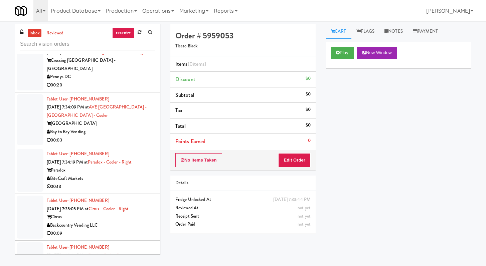
scroll to position [3138, 0]
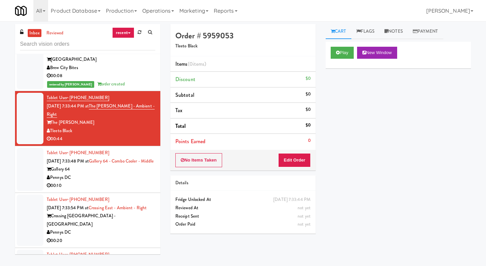
click at [291, 169] on div "No Items Taken Edit Order" at bounding box center [242, 160] width 145 height 21
click at [299, 156] on button "Edit Order" at bounding box center [294, 160] width 32 height 14
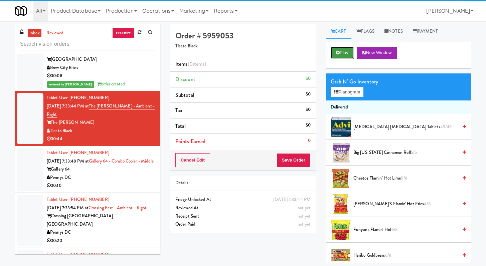
click at [338, 48] on button "Play" at bounding box center [342, 53] width 23 height 12
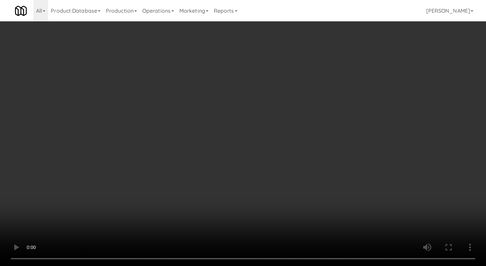
scroll to position [3130, 0]
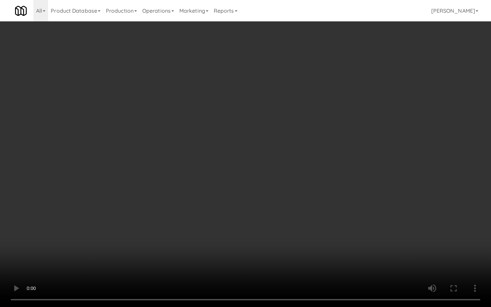
click at [342, 226] on video at bounding box center [245, 153] width 491 height 307
click at [342, 227] on video at bounding box center [245, 153] width 491 height 307
click at [342, 228] on video at bounding box center [245, 153] width 491 height 307
click at [341, 229] on video at bounding box center [245, 153] width 491 height 307
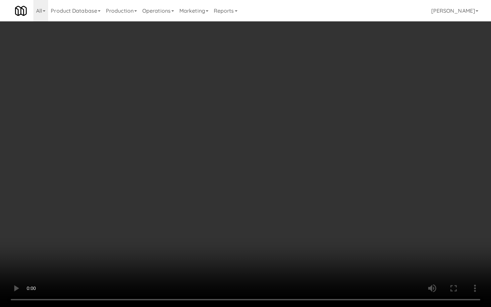
click at [341, 229] on video at bounding box center [245, 153] width 491 height 307
click at [341, 232] on video at bounding box center [245, 153] width 491 height 307
click at [341, 233] on video at bounding box center [245, 153] width 491 height 307
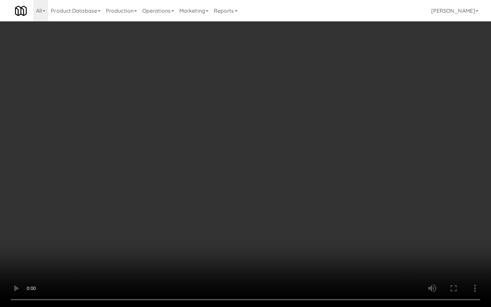
click at [341, 233] on video at bounding box center [245, 153] width 491 height 307
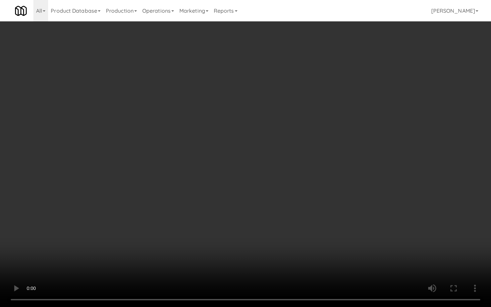
click at [341, 233] on video at bounding box center [245, 153] width 491 height 307
click at [340, 234] on video at bounding box center [245, 153] width 491 height 307
click at [340, 235] on video at bounding box center [245, 153] width 491 height 307
click at [316, 232] on video at bounding box center [245, 153] width 491 height 307
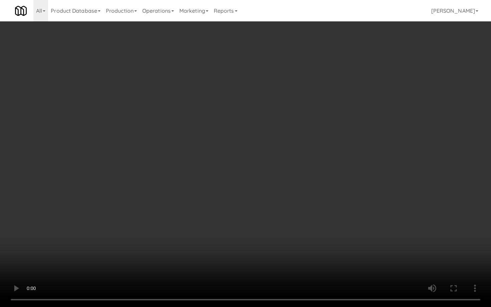
click at [316, 232] on video at bounding box center [245, 153] width 491 height 307
click at [331, 226] on video at bounding box center [245, 153] width 491 height 307
click at [329, 228] on video at bounding box center [245, 153] width 491 height 307
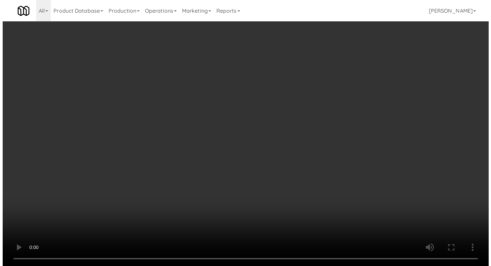
scroll to position [3138, 0]
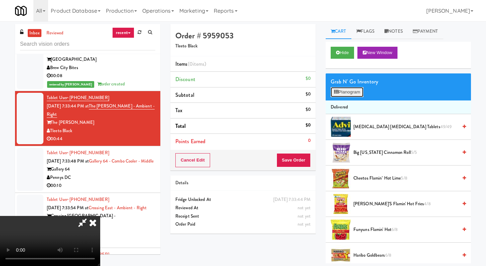
click at [353, 92] on button "Planogram" at bounding box center [347, 92] width 33 height 10
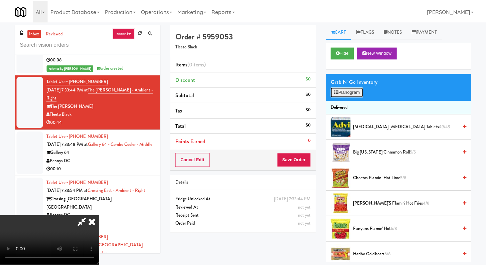
scroll to position [3130, 0]
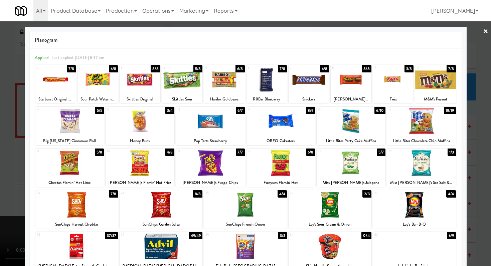
click at [155, 114] on div at bounding box center [140, 122] width 69 height 26
click at [347, 82] on div at bounding box center [351, 80] width 40 height 26
click at [306, 79] on div at bounding box center [309, 80] width 40 height 26
click at [379, 76] on div at bounding box center [393, 80] width 40 height 26
click at [158, 163] on div at bounding box center [140, 163] width 69 height 26
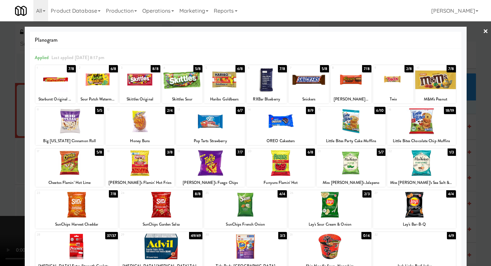
click at [254, 243] on div at bounding box center [245, 247] width 83 height 26
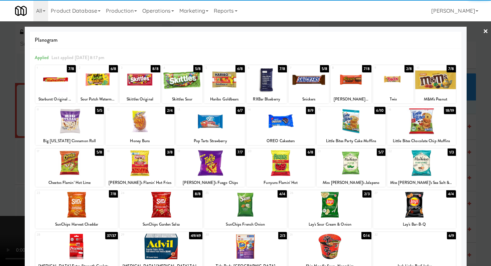
click at [0, 122] on div at bounding box center [245, 133] width 491 height 266
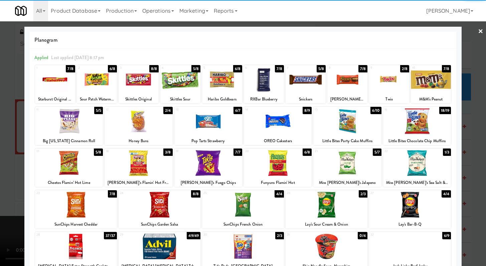
scroll to position [3138, 0]
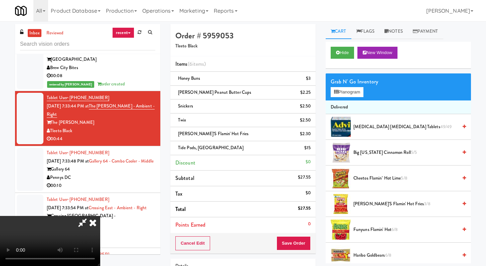
click at [100, 216] on icon at bounding box center [92, 222] width 15 height 13
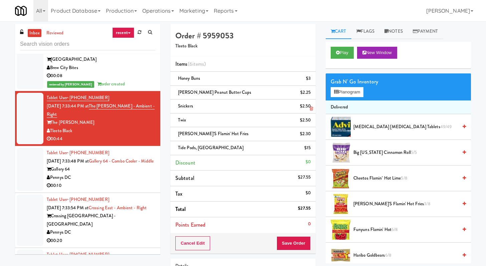
click at [311, 110] on icon at bounding box center [311, 109] width 3 height 4
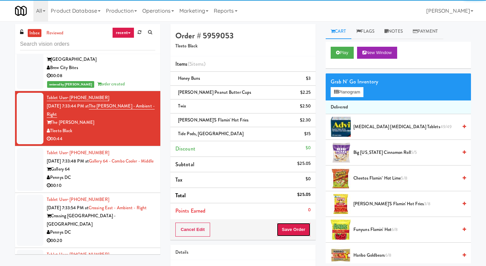
click at [294, 234] on button "Save Order" at bounding box center [294, 230] width 34 height 14
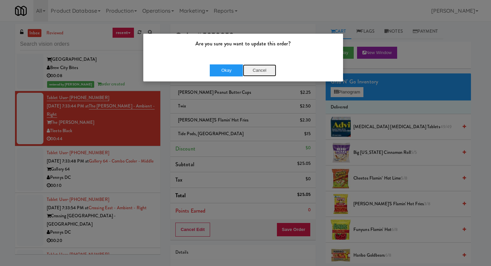
click at [265, 72] on button "Cancel" at bounding box center [259, 70] width 33 height 12
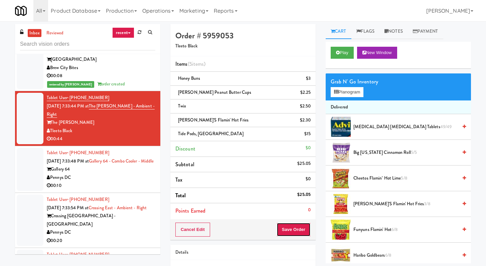
click at [282, 229] on button "Save Order" at bounding box center [294, 230] width 34 height 14
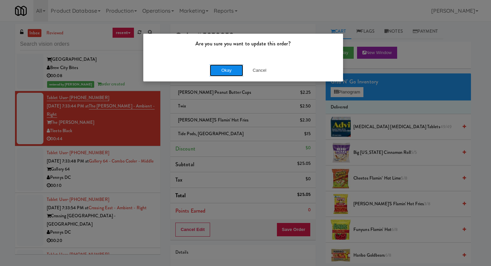
click at [226, 71] on button "Okay" at bounding box center [226, 70] width 33 height 12
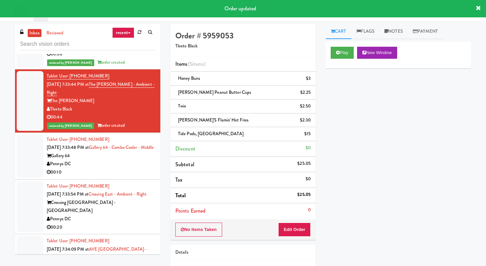
click at [118, 160] on div "Gallery 64" at bounding box center [101, 156] width 109 height 8
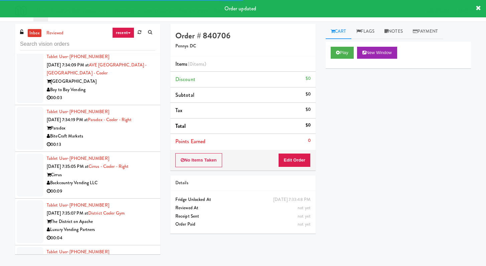
scroll to position [3294, 0]
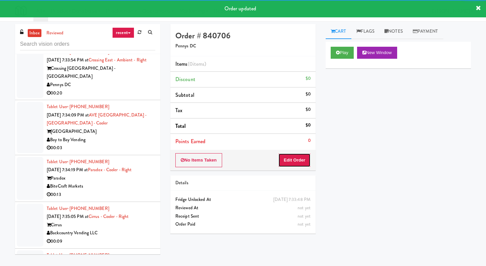
click at [297, 157] on button "Edit Order" at bounding box center [294, 160] width 32 height 14
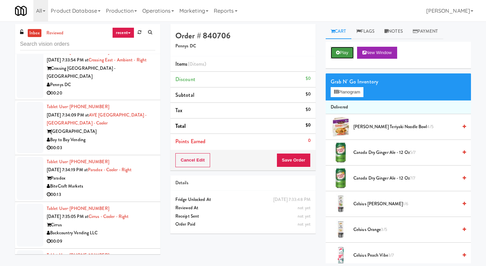
click at [350, 51] on button "Play" at bounding box center [342, 53] width 23 height 12
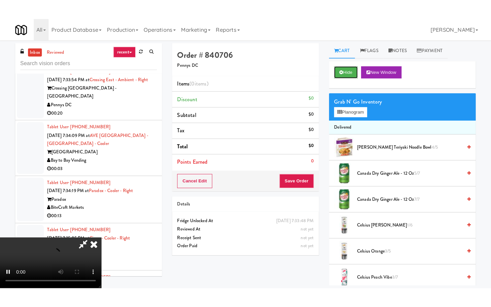
scroll to position [57, 0]
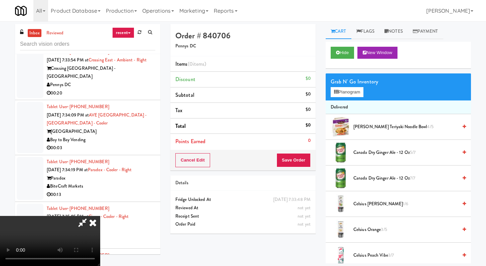
click at [100, 216] on video at bounding box center [50, 241] width 100 height 50
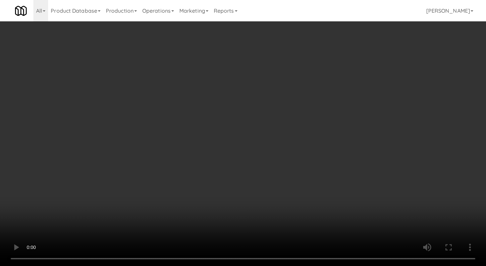
scroll to position [3286, 0]
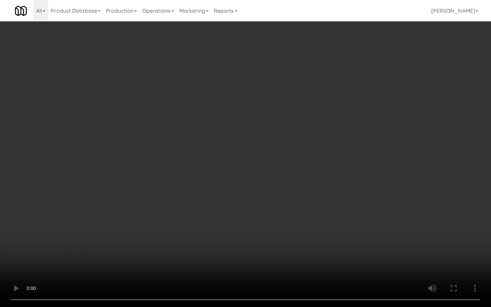
click at [245, 204] on video at bounding box center [245, 153] width 491 height 307
click at [244, 204] on video at bounding box center [245, 153] width 491 height 307
click at [245, 205] on video at bounding box center [245, 153] width 491 height 307
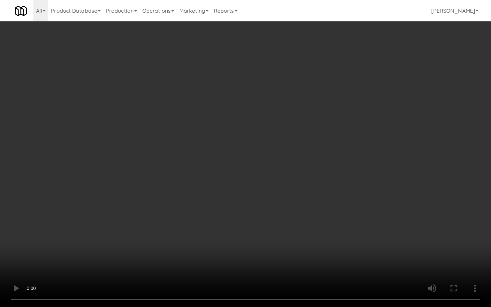
click at [245, 205] on video at bounding box center [245, 153] width 491 height 307
click at [255, 201] on video at bounding box center [245, 153] width 491 height 307
click at [255, 200] on video at bounding box center [245, 153] width 491 height 307
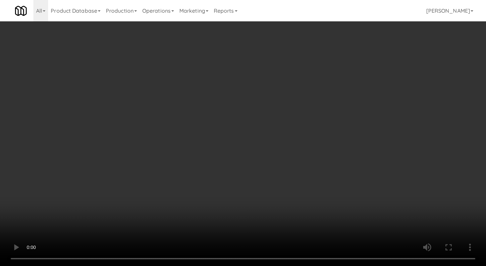
scroll to position [3294, 0]
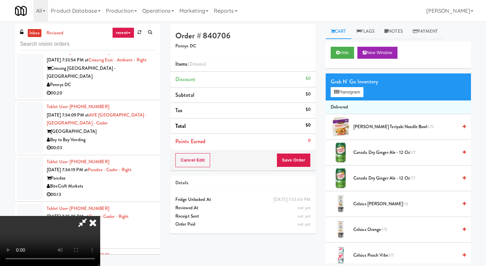
click at [100, 216] on video at bounding box center [50, 241] width 100 height 50
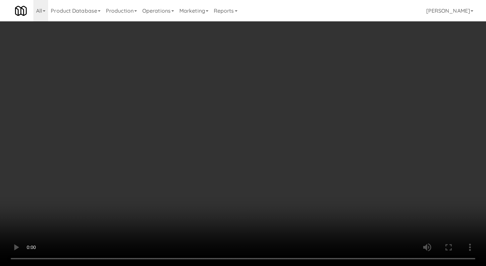
scroll to position [3286, 0]
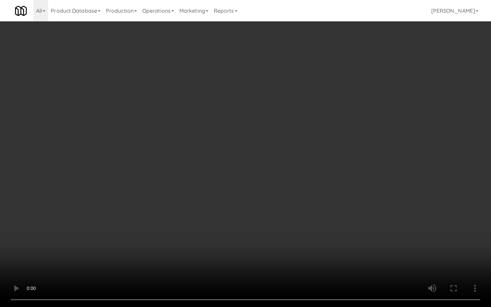
click at [297, 244] on video at bounding box center [245, 153] width 491 height 307
click at [273, 258] on video at bounding box center [245, 153] width 491 height 307
click at [274, 255] on video at bounding box center [245, 153] width 491 height 307
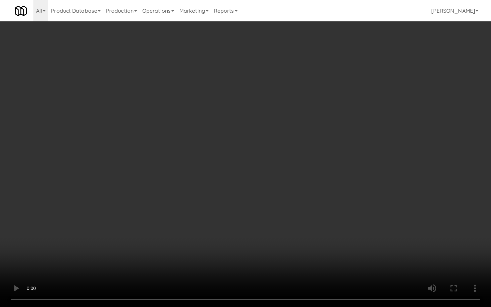
click at [274, 255] on video at bounding box center [245, 153] width 491 height 307
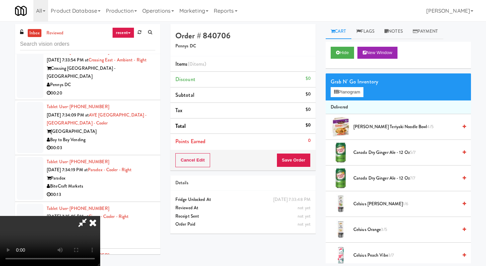
click at [360, 154] on span "Canada Dry Ginger Ale - 12 oz 5/7" at bounding box center [405, 153] width 104 height 8
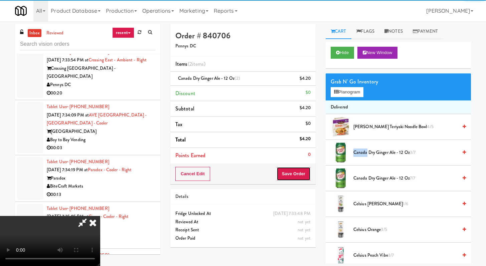
click at [294, 176] on button "Save Order" at bounding box center [294, 174] width 34 height 14
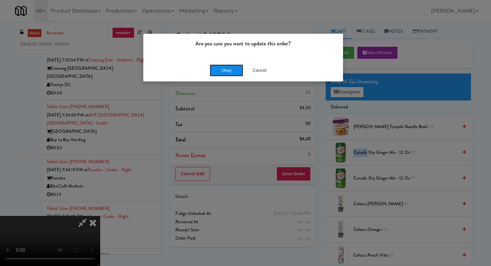
click at [220, 68] on button "Okay" at bounding box center [226, 70] width 33 height 12
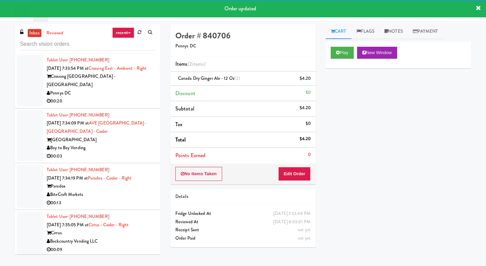
click at [120, 98] on div "Pennys DC" at bounding box center [101, 93] width 109 height 8
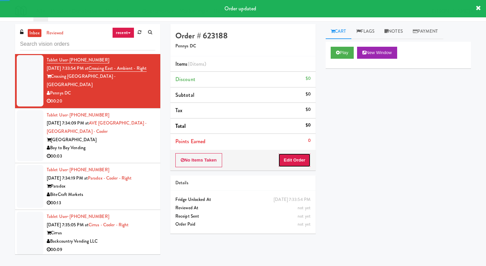
click at [293, 155] on button "Edit Order" at bounding box center [294, 160] width 32 height 14
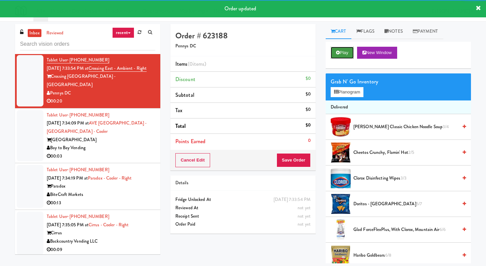
click at [337, 53] on icon at bounding box center [338, 52] width 4 height 4
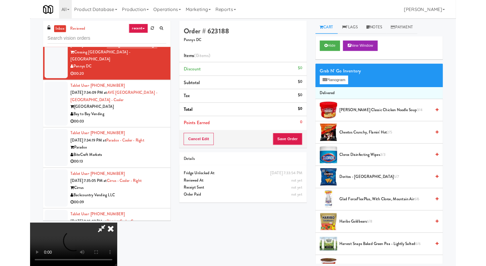
scroll to position [3286, 0]
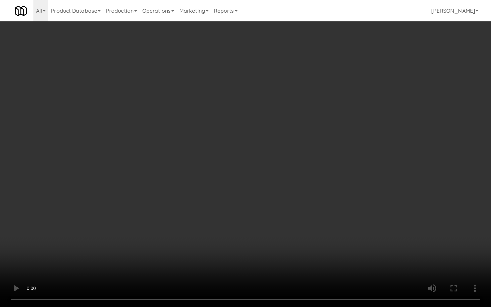
click at [261, 266] on video at bounding box center [245, 153] width 491 height 307
click at [243, 219] on video at bounding box center [245, 153] width 491 height 307
click at [254, 209] on video at bounding box center [245, 153] width 491 height 307
click at [255, 210] on video at bounding box center [245, 153] width 491 height 307
click at [267, 202] on video at bounding box center [245, 153] width 491 height 307
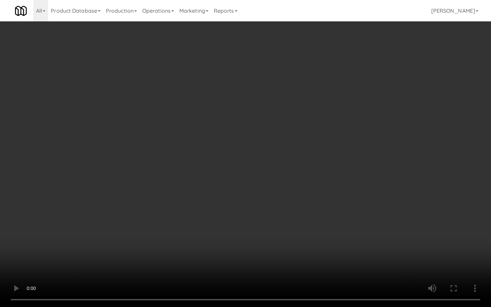
click at [267, 202] on video at bounding box center [245, 153] width 491 height 307
click at [267, 204] on video at bounding box center [245, 153] width 491 height 307
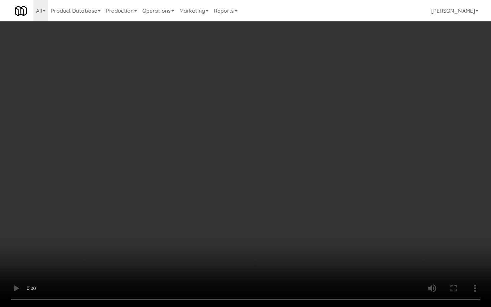
click at [267, 204] on video at bounding box center [245, 153] width 491 height 307
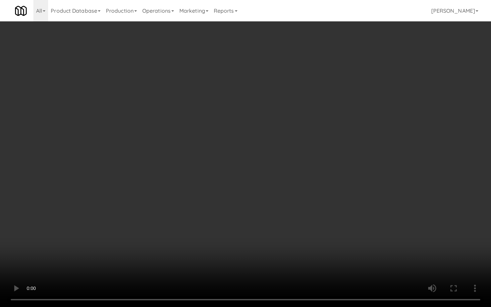
click at [267, 204] on video at bounding box center [245, 153] width 491 height 307
click at [298, 235] on video at bounding box center [245, 153] width 491 height 307
click at [298, 230] on video at bounding box center [245, 153] width 491 height 307
click at [299, 230] on video at bounding box center [245, 153] width 491 height 307
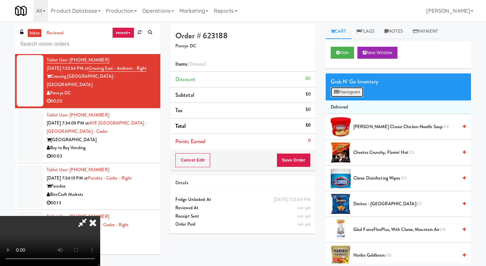
click at [358, 94] on button "Planogram" at bounding box center [347, 92] width 33 height 10
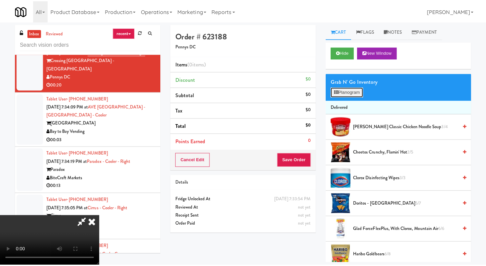
scroll to position [3286, 0]
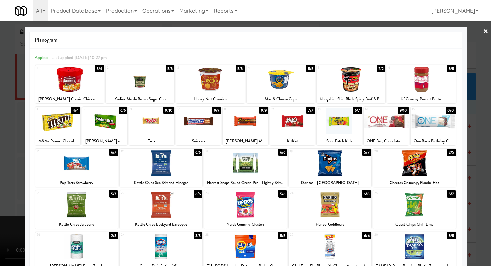
click at [62, 116] on div at bounding box center [57, 122] width 45 height 26
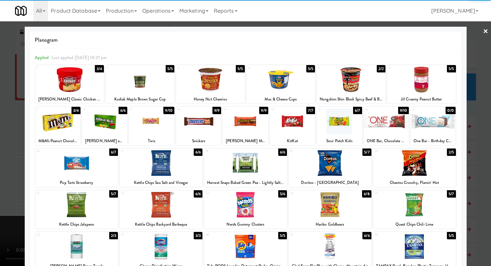
click at [287, 119] on div at bounding box center [292, 122] width 45 height 26
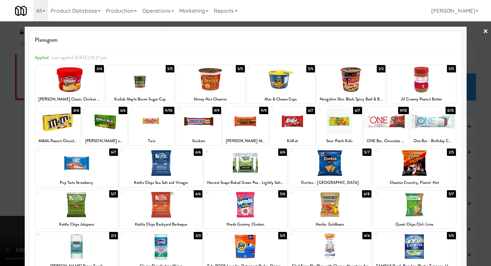
click at [345, 206] on div at bounding box center [330, 205] width 83 height 26
click at [0, 187] on div at bounding box center [245, 133] width 491 height 266
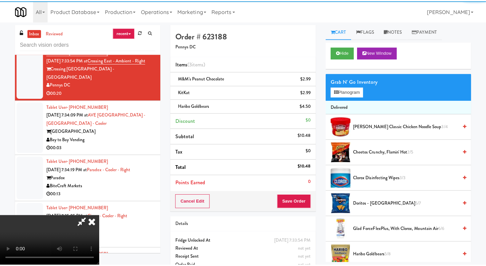
scroll to position [3294, 0]
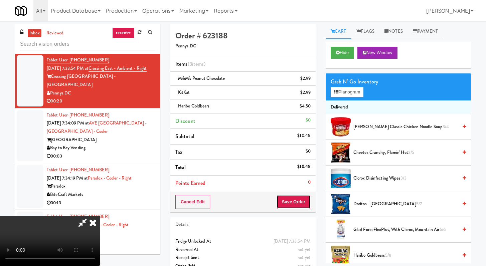
click at [309, 196] on button "Save Order" at bounding box center [294, 202] width 34 height 14
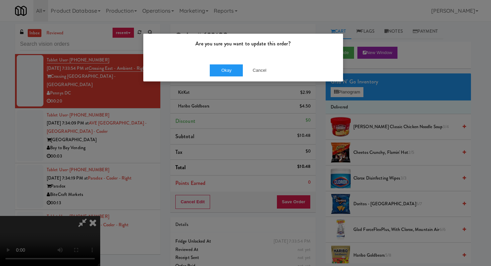
click at [237, 64] on div "Okay Cancel" at bounding box center [243, 70] width 200 height 22
click at [235, 70] on button "Okay" at bounding box center [226, 70] width 33 height 12
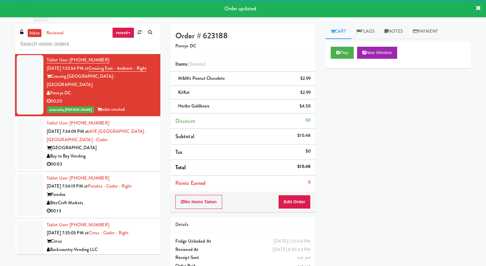
click at [123, 152] on div "[GEOGRAPHIC_DATA]" at bounding box center [101, 148] width 109 height 8
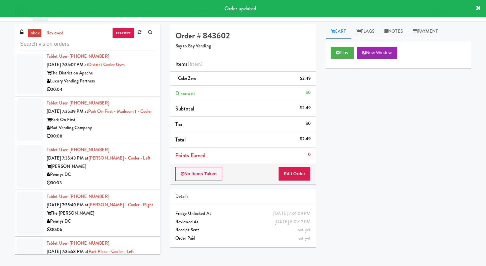
scroll to position [3507, 0]
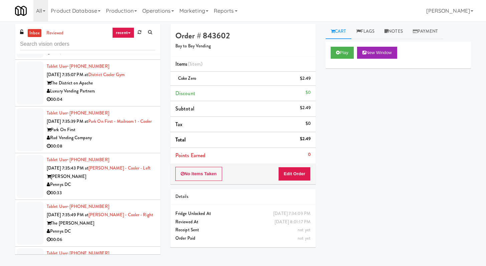
click at [133, 107] on li "Tablet User · (732) 614-3903 [DATE] 7:35:07 PM at [GEOGRAPHIC_DATA] The Distric…" at bounding box center [87, 83] width 145 height 47
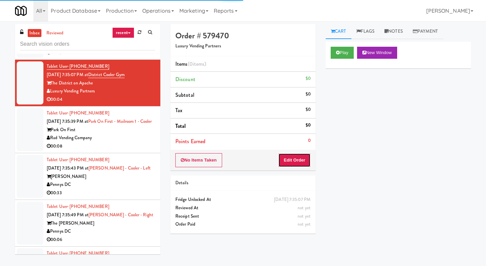
click at [287, 164] on button "Edit Order" at bounding box center [294, 160] width 32 height 14
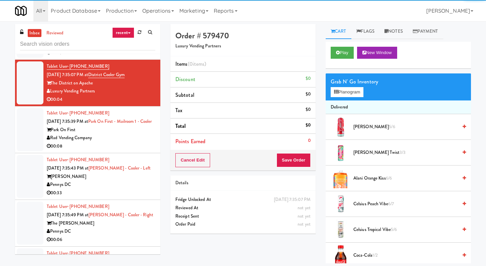
click at [338, 44] on div "Play New Window" at bounding box center [398, 55] width 145 height 27
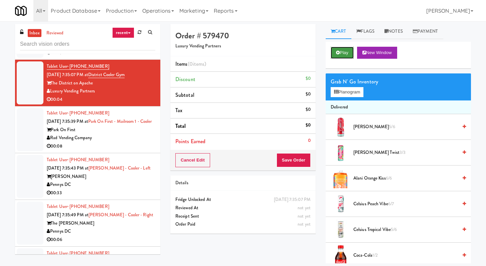
click at [338, 52] on icon at bounding box center [338, 52] width 4 height 4
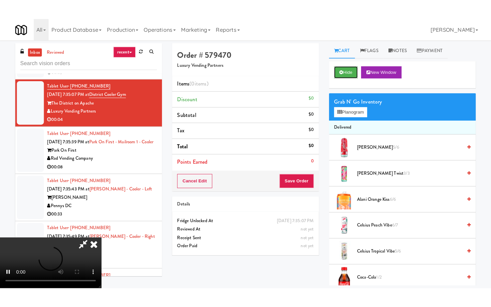
scroll to position [57, 0]
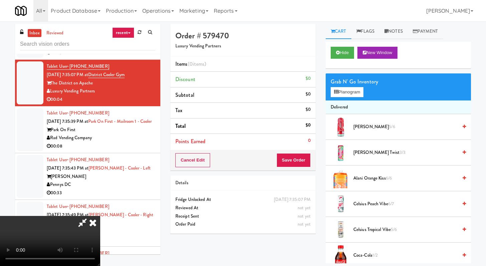
click at [100, 216] on video at bounding box center [50, 241] width 100 height 50
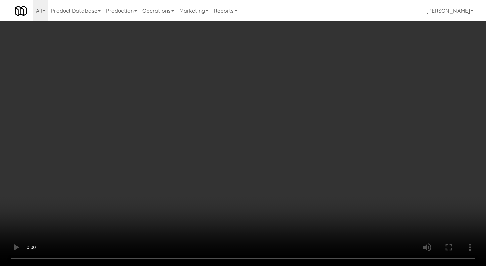
scroll to position [3499, 0]
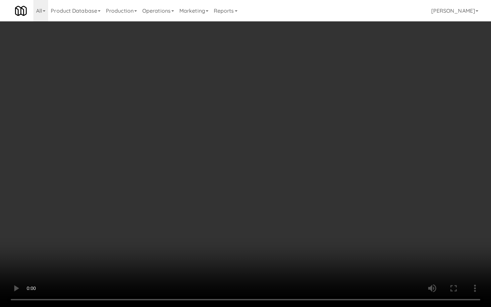
click at [281, 234] on video at bounding box center [245, 153] width 491 height 307
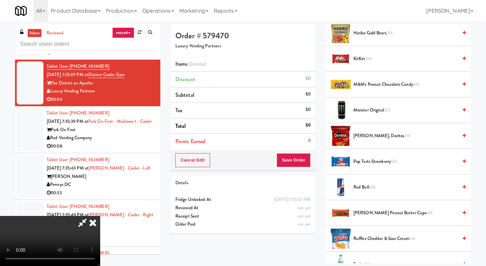
scroll to position [98, 0]
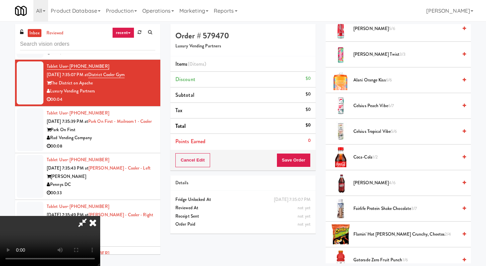
click at [358, 210] on span "Fairlife Protein Shake Chocolate 3/7" at bounding box center [405, 209] width 104 height 8
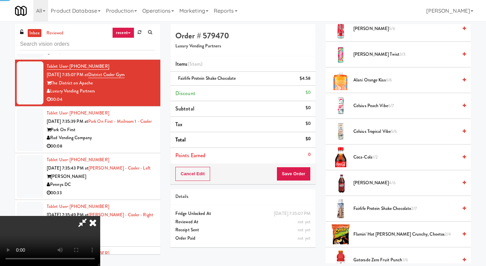
click at [299, 164] on div "Cancel Edit Save Order" at bounding box center [242, 174] width 145 height 21
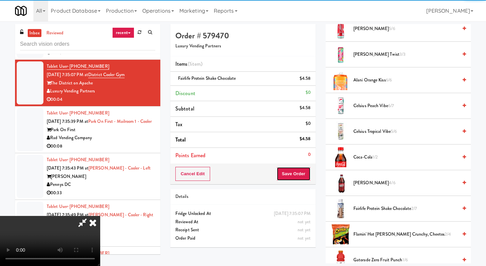
click at [302, 169] on button "Save Order" at bounding box center [294, 174] width 34 height 14
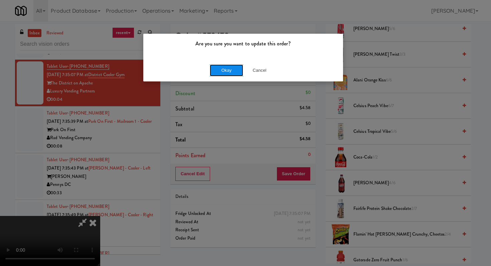
click at [229, 71] on button "Okay" at bounding box center [226, 70] width 33 height 12
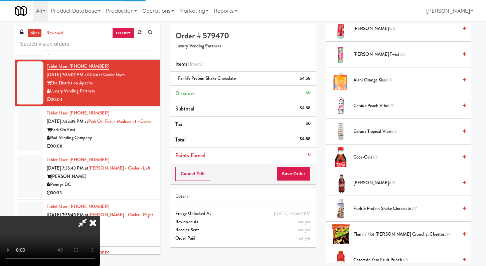
scroll to position [28, 0]
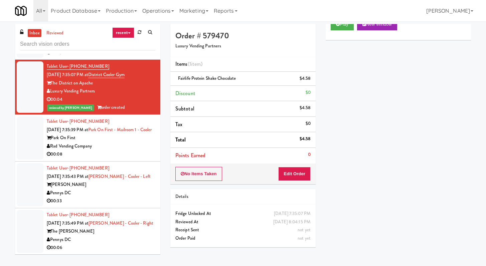
click at [117, 142] on div "Park On First" at bounding box center [101, 138] width 109 height 8
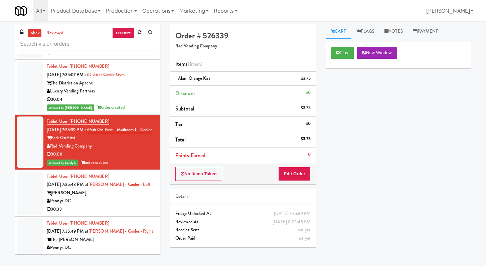
click at [133, 57] on div "00:09" at bounding box center [101, 53] width 109 height 8
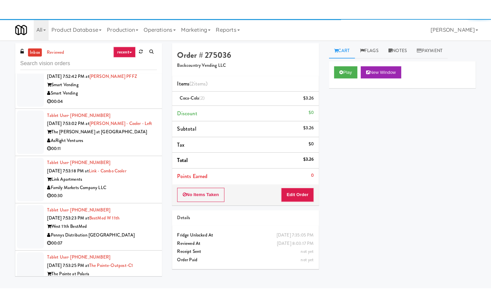
scroll to position [4132, 0]
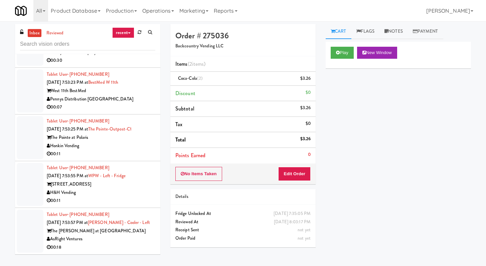
click at [129, 115] on li "Tablet User · (541) 556-7576 [DATE] 7:53:23 PM at BestMed W 11th West 11th Best…" at bounding box center [87, 91] width 145 height 47
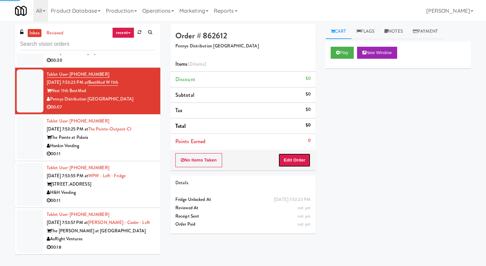
click at [303, 161] on button "Edit Order" at bounding box center [294, 160] width 32 height 14
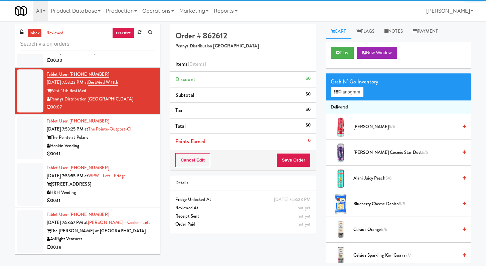
click at [343, 67] on div "Play New Window" at bounding box center [398, 55] width 145 height 27
click at [353, 48] on button "Play" at bounding box center [342, 53] width 23 height 12
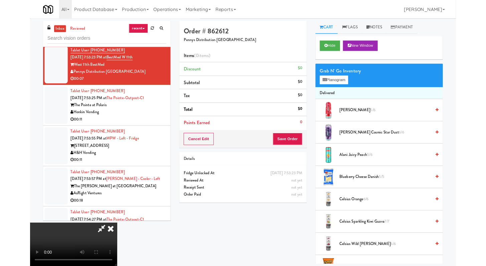
scroll to position [4124, 0]
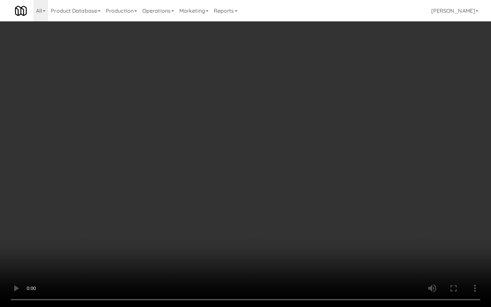
click at [293, 198] on video at bounding box center [245, 153] width 491 height 307
click at [294, 198] on video at bounding box center [245, 153] width 491 height 307
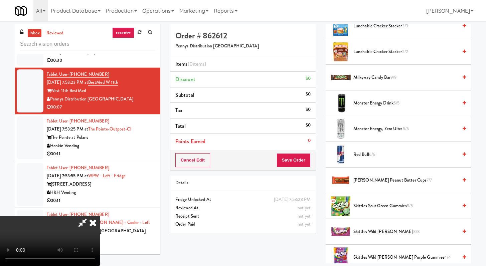
scroll to position [361, 0]
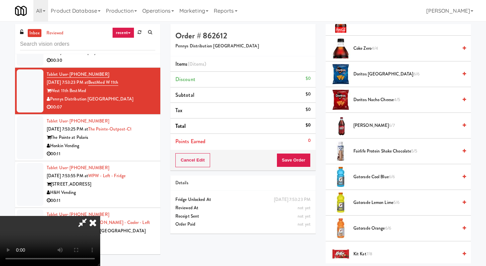
click at [372, 184] on li "Gatorade Cool Blue 6/6" at bounding box center [398, 177] width 145 height 26
click at [368, 177] on span "Gatorade Cool Blue 6/6" at bounding box center [405, 177] width 104 height 8
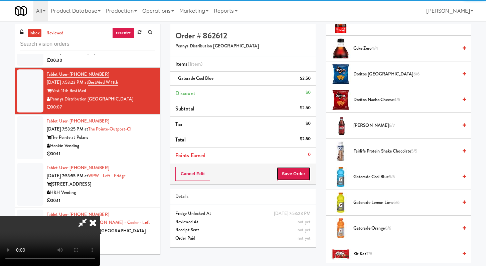
click at [297, 176] on button "Save Order" at bounding box center [294, 174] width 34 height 14
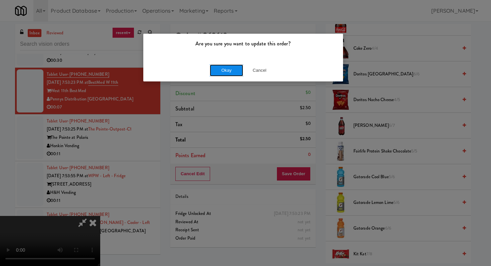
click at [225, 69] on button "Okay" at bounding box center [226, 70] width 33 height 12
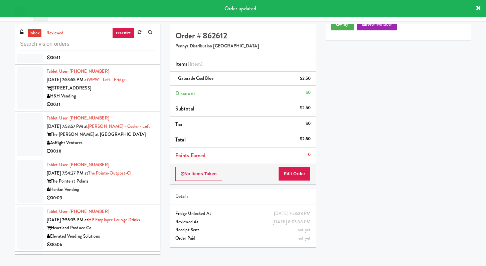
scroll to position [4226, 0]
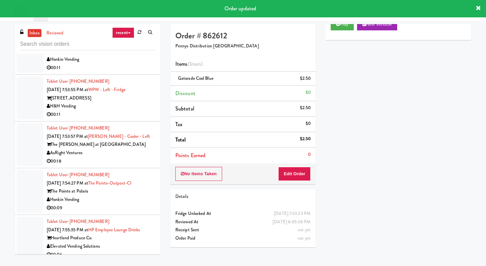
click at [117, 72] on div "00:11" at bounding box center [101, 68] width 109 height 8
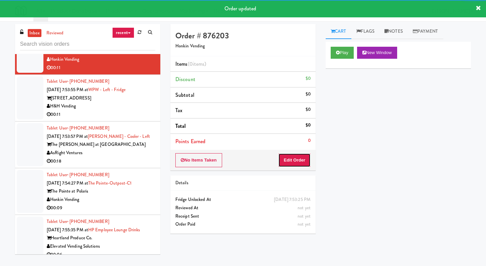
click at [292, 161] on button "Edit Order" at bounding box center [294, 160] width 32 height 14
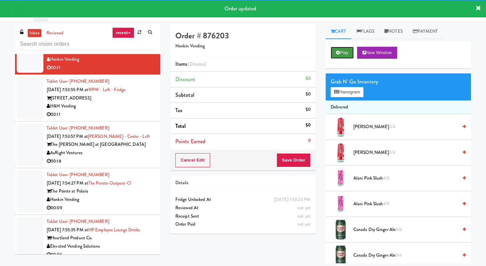
click at [341, 53] on button "Play" at bounding box center [342, 53] width 23 height 12
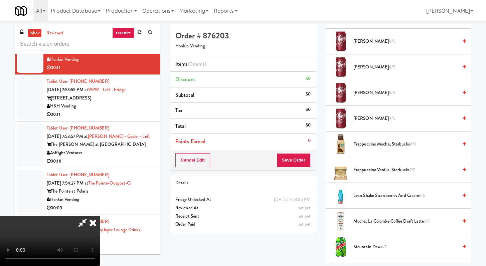
scroll to position [563, 0]
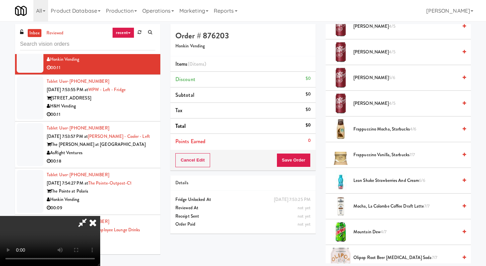
click at [375, 236] on span "Mountain Dew 4/7" at bounding box center [405, 232] width 104 height 8
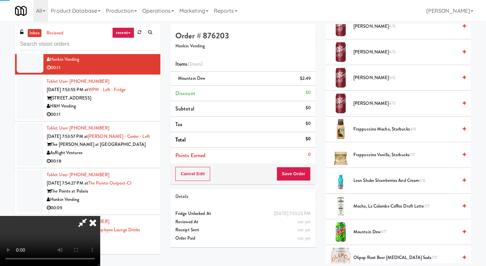
scroll to position [820, 0]
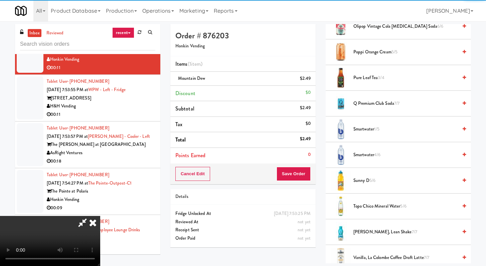
click at [365, 127] on span "Smartwater 1/5" at bounding box center [405, 129] width 104 height 8
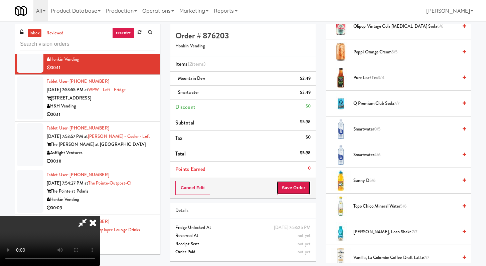
click at [303, 189] on button "Save Order" at bounding box center [294, 188] width 34 height 14
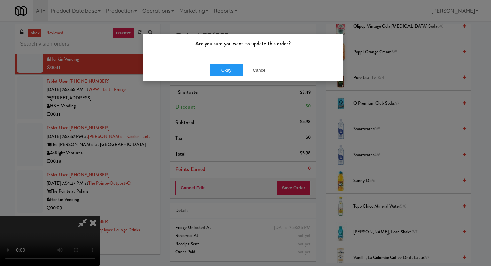
click at [223, 63] on div "Okay Cancel" at bounding box center [243, 70] width 200 height 22
click at [222, 73] on button "Okay" at bounding box center [226, 70] width 33 height 12
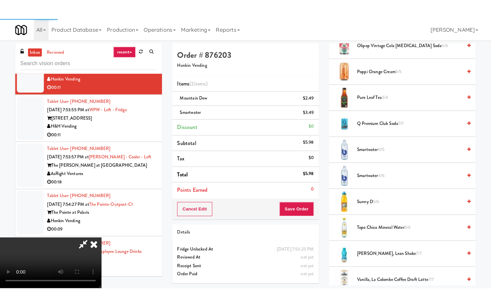
scroll to position [28, 0]
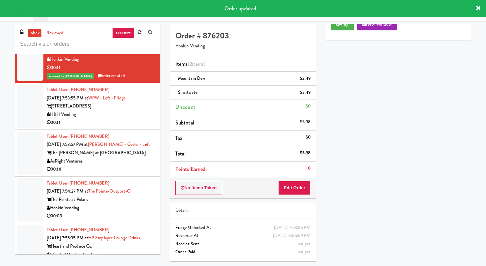
click at [128, 127] on div "00:11" at bounding box center [101, 123] width 109 height 8
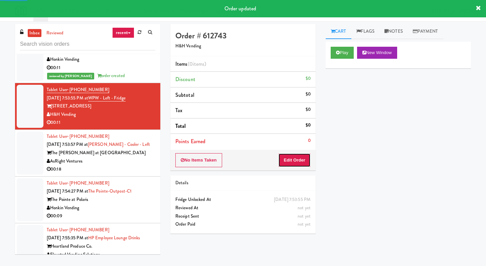
click at [304, 157] on button "Edit Order" at bounding box center [294, 160] width 32 height 14
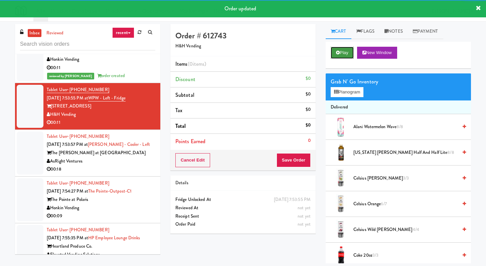
click at [340, 58] on button "Play" at bounding box center [342, 53] width 23 height 12
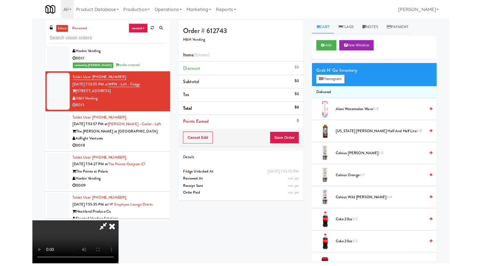
scroll to position [4218, 0]
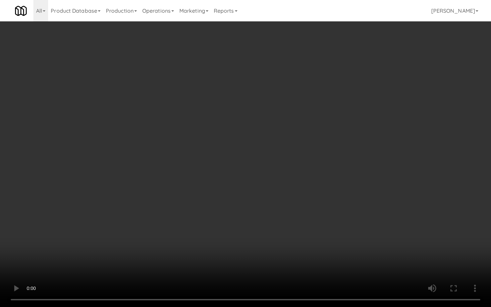
click at [392, 233] on video at bounding box center [245, 153] width 491 height 307
click at [392, 230] on video at bounding box center [245, 153] width 491 height 307
click at [392, 229] on video at bounding box center [245, 153] width 491 height 307
click at [386, 234] on video at bounding box center [245, 153] width 491 height 307
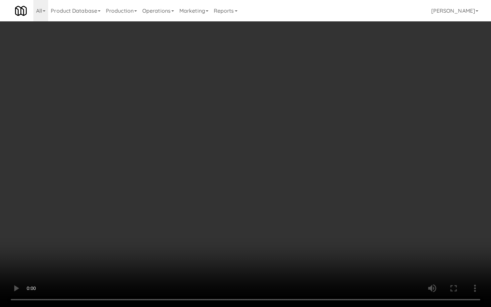
click at [386, 233] on video at bounding box center [245, 153] width 491 height 307
click at [391, 233] on video at bounding box center [245, 153] width 491 height 307
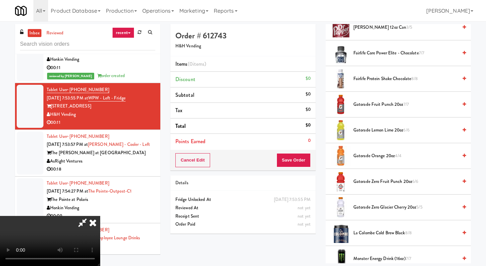
scroll to position [317, 0]
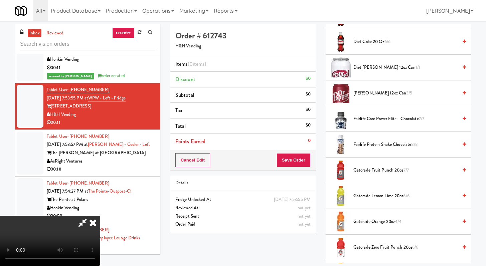
click at [370, 95] on span "[PERSON_NAME] 12oz can 3/5" at bounding box center [405, 93] width 104 height 8
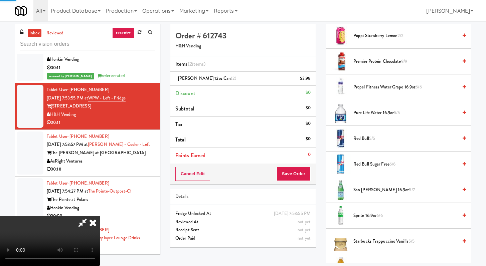
scroll to position [880, 0]
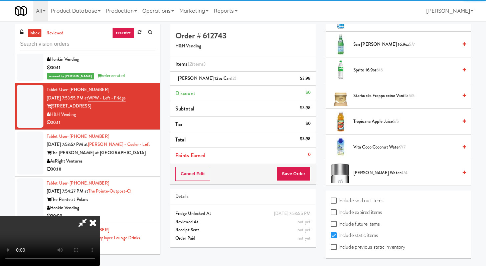
click at [368, 173] on span "[PERSON_NAME] Water 4/4" at bounding box center [405, 173] width 104 height 8
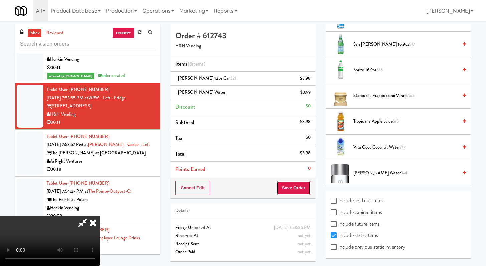
click at [298, 191] on button "Save Order" at bounding box center [294, 188] width 34 height 14
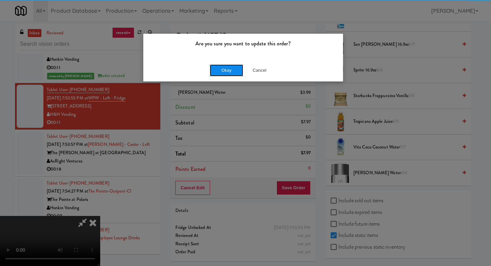
click at [216, 73] on button "Okay" at bounding box center [226, 70] width 33 height 12
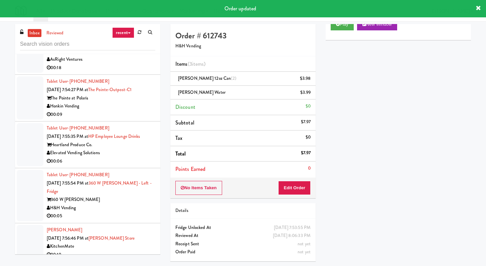
scroll to position [4361, 0]
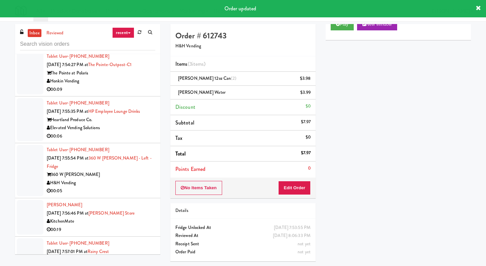
click at [142, 31] on div "The [PERSON_NAME] at [GEOGRAPHIC_DATA]" at bounding box center [101, 26] width 109 height 8
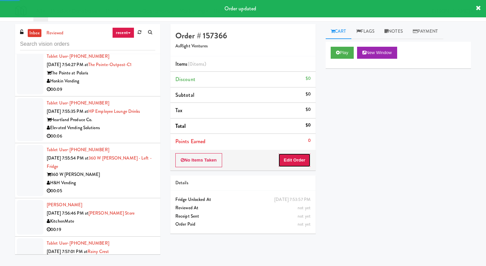
click at [298, 163] on button "Edit Order" at bounding box center [294, 160] width 32 height 14
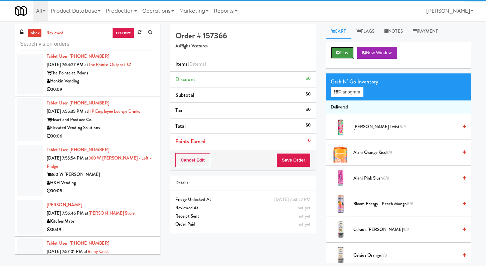
click at [342, 56] on button "Play" at bounding box center [342, 53] width 23 height 12
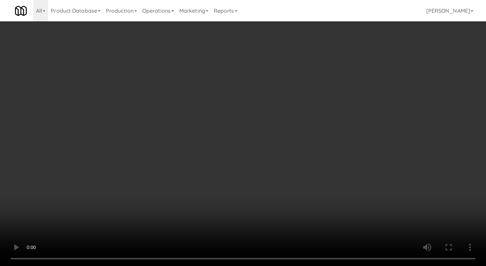
scroll to position [4353, 0]
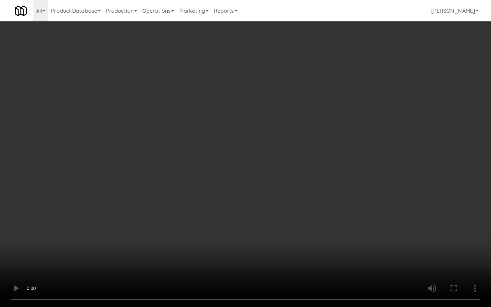
click at [347, 226] on video at bounding box center [245, 153] width 491 height 307
click at [347, 225] on video at bounding box center [245, 153] width 491 height 307
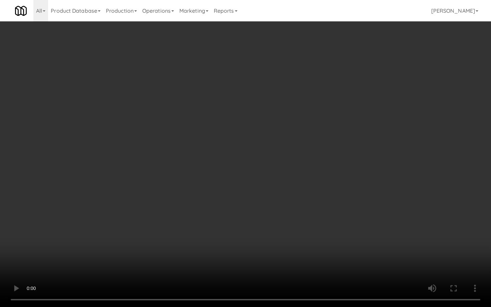
click at [347, 225] on video at bounding box center [245, 153] width 491 height 307
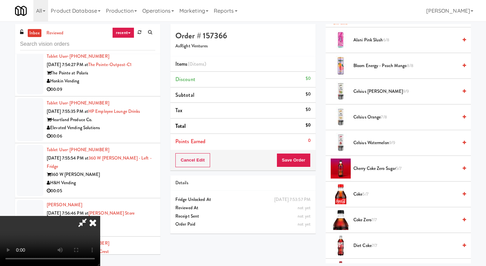
scroll to position [139, 0]
click at [361, 226] on li "Coke Zero 7/7" at bounding box center [398, 220] width 145 height 26
click at [361, 223] on span "Coke Zero 7/7" at bounding box center [405, 220] width 104 height 8
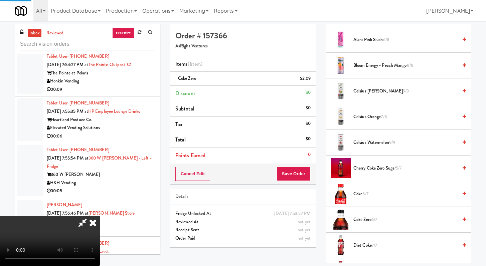
click at [364, 246] on span "Diet Coke 7/7" at bounding box center [405, 245] width 104 height 8
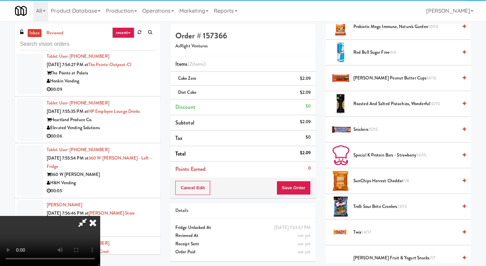
scroll to position [605, 0]
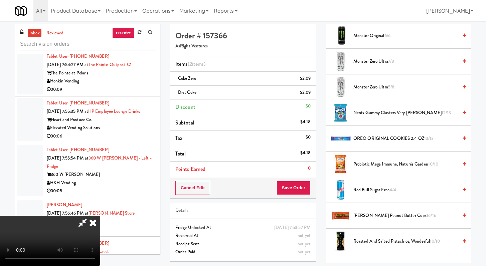
click at [368, 214] on span "[PERSON_NAME] Peanut Butter Cups 16/16" at bounding box center [405, 216] width 104 height 8
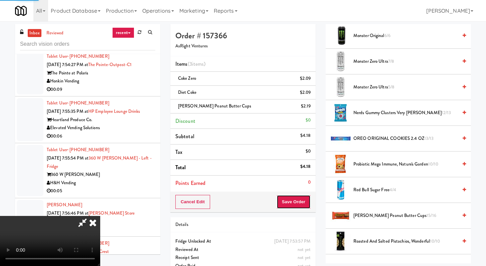
click at [296, 207] on button "Save Order" at bounding box center [294, 202] width 34 height 14
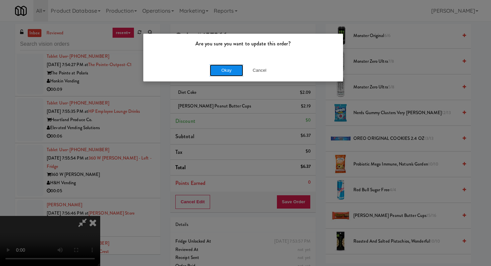
click at [226, 67] on button "Okay" at bounding box center [226, 70] width 33 height 12
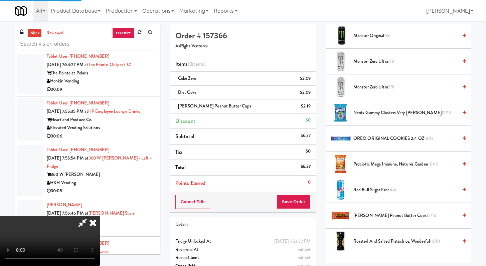
scroll to position [28, 0]
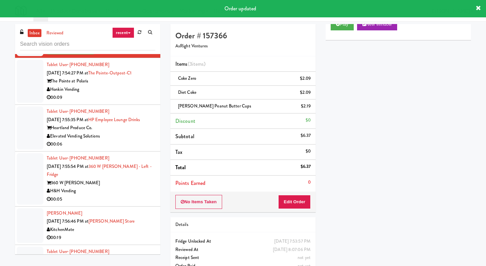
click at [113, 102] on div "00:09" at bounding box center [101, 98] width 109 height 8
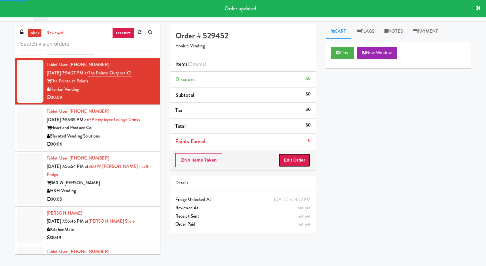
click at [292, 161] on button "Edit Order" at bounding box center [294, 160] width 32 height 14
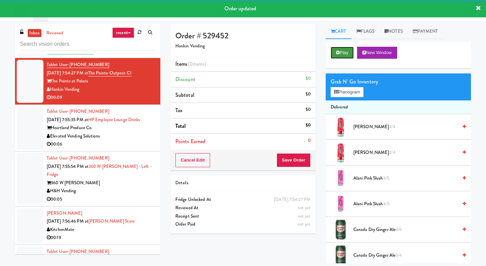
click at [344, 49] on button "Play" at bounding box center [342, 53] width 23 height 12
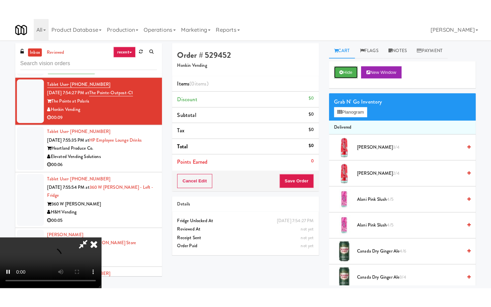
scroll to position [57, 0]
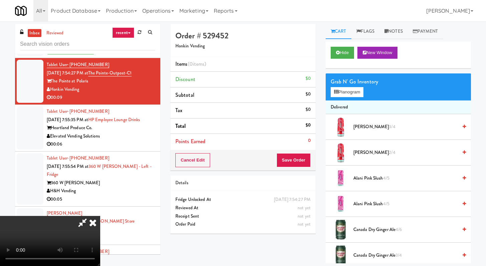
click at [100, 216] on video at bounding box center [50, 241] width 100 height 50
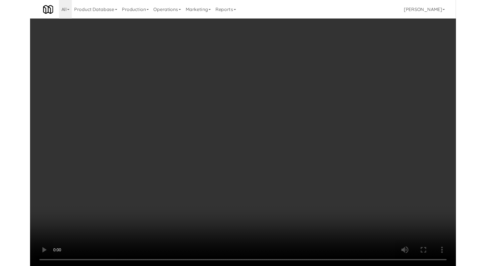
scroll to position [4353, 0]
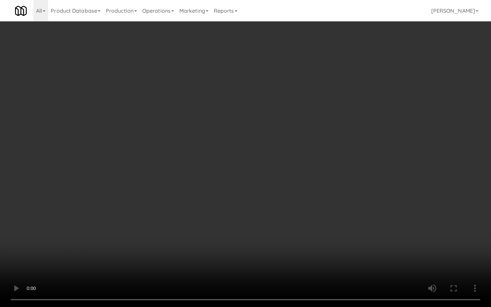
click at [218, 241] on video at bounding box center [245, 153] width 491 height 307
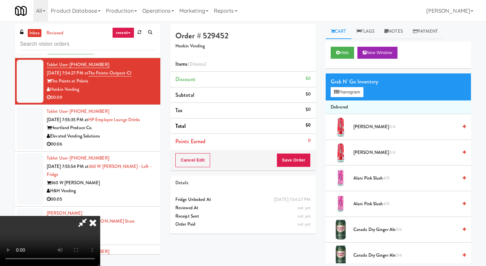
scroll to position [117, 0]
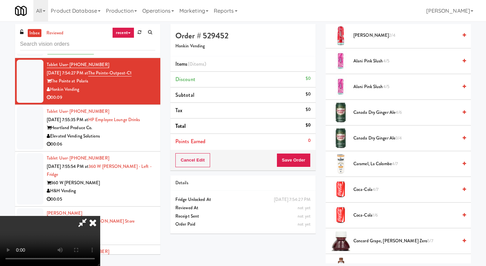
click at [365, 188] on span "Coca-Cola 4/7" at bounding box center [405, 190] width 104 height 8
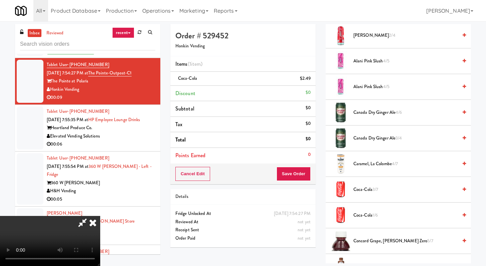
click at [365, 188] on span "Coca-Cola 3/7" at bounding box center [405, 190] width 104 height 8
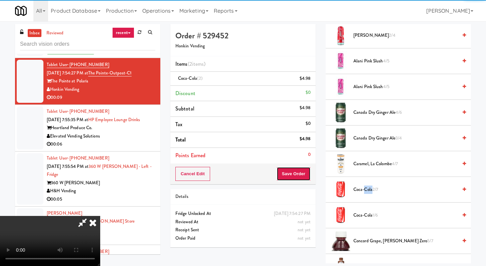
click at [305, 180] on button "Save Order" at bounding box center [294, 174] width 34 height 14
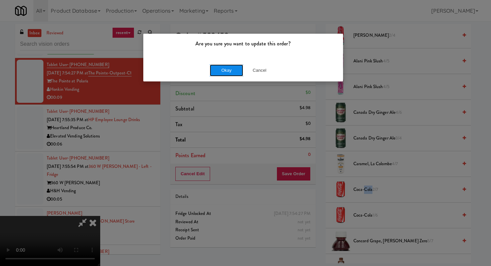
click at [224, 66] on button "Okay" at bounding box center [226, 70] width 33 height 12
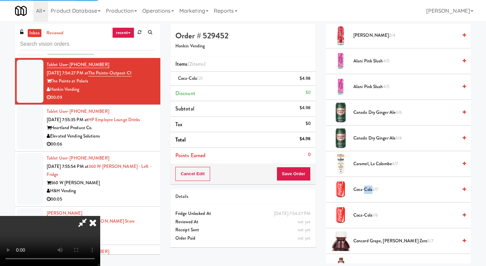
scroll to position [28, 0]
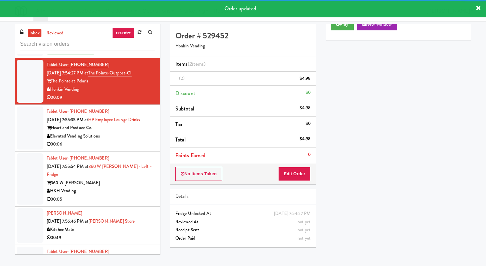
drag, startPoint x: 114, startPoint y: 206, endPoint x: 128, endPoint y: 198, distance: 16.0
click at [114, 141] on div "Elevated Vending Solutions" at bounding box center [101, 136] width 109 height 8
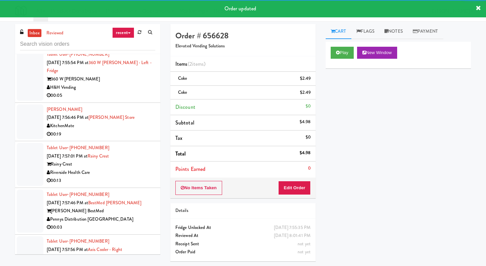
scroll to position [4780, 0]
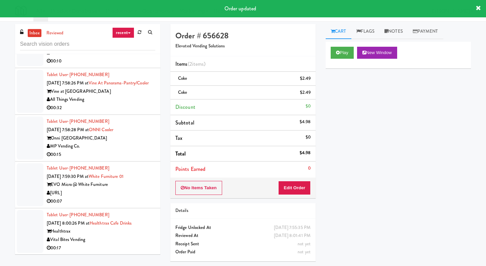
click at [129, 112] on div "00:32" at bounding box center [101, 108] width 109 height 8
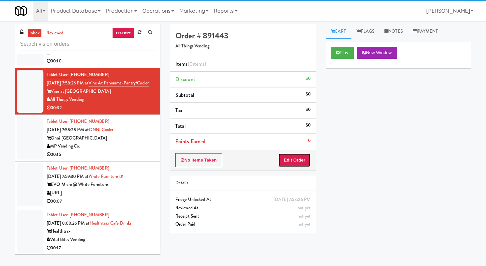
click at [286, 158] on button "Edit Order" at bounding box center [294, 160] width 32 height 14
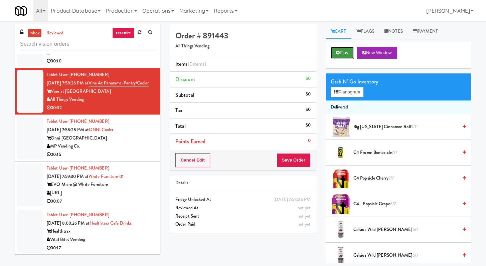
click at [344, 55] on button "Play" at bounding box center [342, 53] width 23 height 12
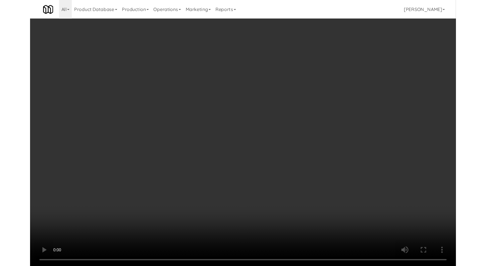
scroll to position [4776, 0]
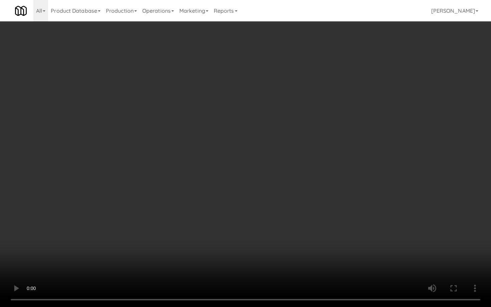
click at [264, 241] on video at bounding box center [245, 153] width 491 height 307
click at [263, 238] on video at bounding box center [245, 153] width 491 height 307
click at [262, 236] on video at bounding box center [245, 153] width 491 height 307
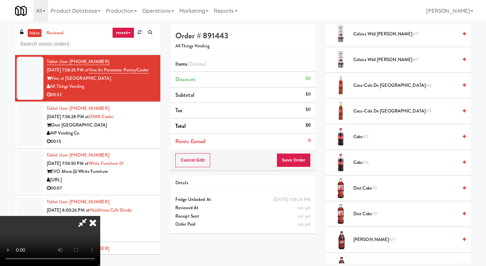
scroll to position [219, 0]
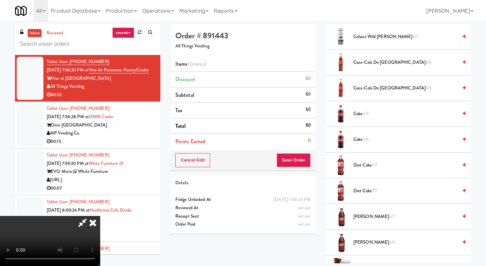
click at [355, 112] on span "Coke 6/7" at bounding box center [405, 114] width 104 height 8
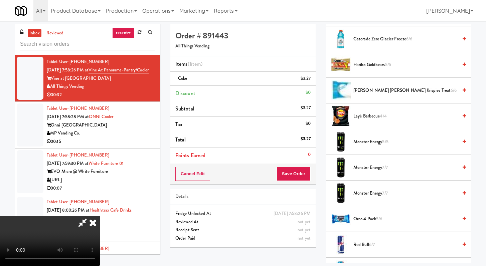
scroll to position [483, 0]
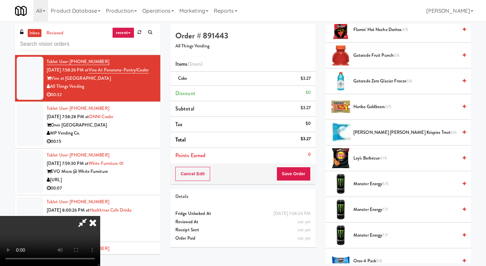
drag, startPoint x: 370, startPoint y: 104, endPoint x: 361, endPoint y: 119, distance: 17.2
click at [370, 104] on span "Haribo Goldbears 5/5" at bounding box center [405, 107] width 104 height 8
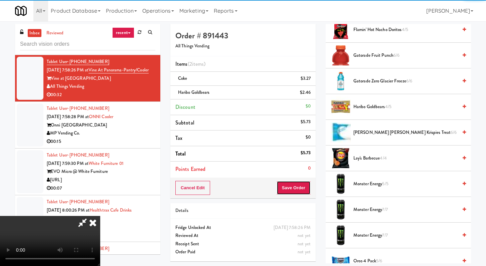
click at [303, 184] on button "Save Order" at bounding box center [294, 188] width 34 height 14
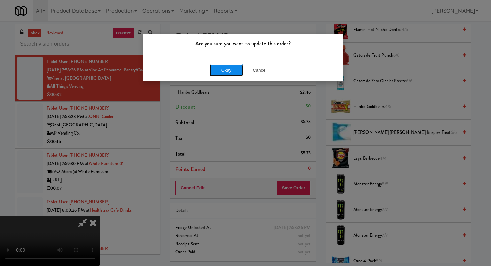
click at [235, 66] on button "Okay" at bounding box center [226, 70] width 33 height 12
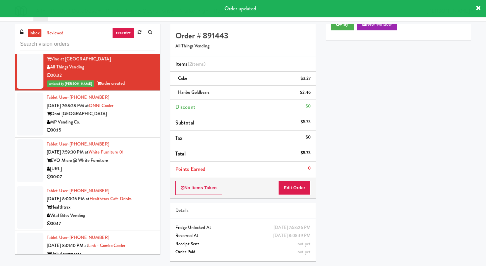
scroll to position [4813, 0]
click at [115, 134] on div "00:15" at bounding box center [101, 130] width 109 height 8
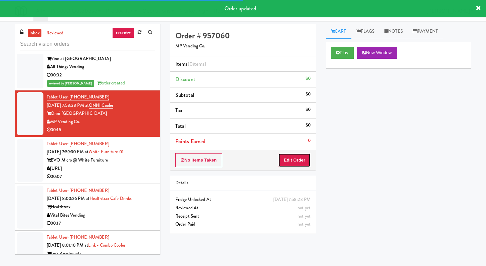
click at [304, 163] on button "Edit Order" at bounding box center [294, 160] width 32 height 14
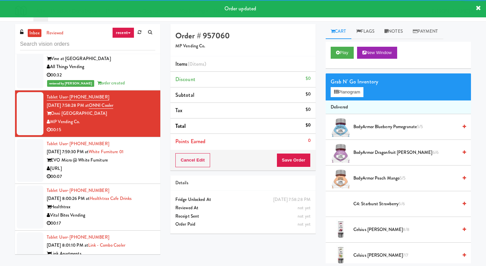
click at [345, 43] on div "Play New Window" at bounding box center [398, 55] width 145 height 27
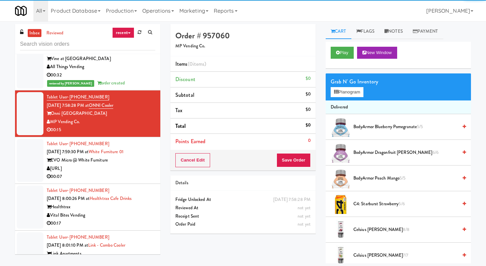
click at [341, 62] on div "Play New Window" at bounding box center [398, 55] width 145 height 27
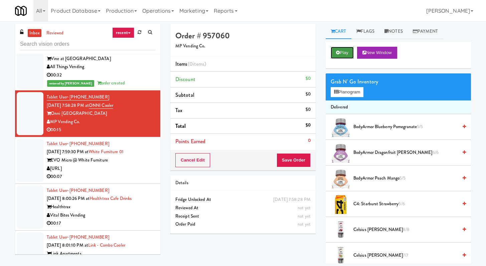
click at [345, 52] on button "Play" at bounding box center [342, 53] width 23 height 12
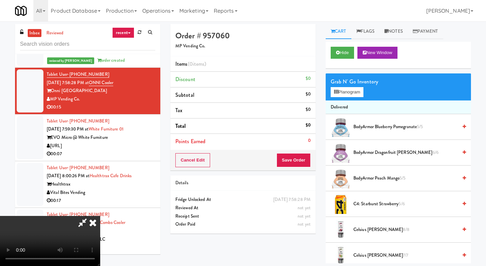
scroll to position [4831, 0]
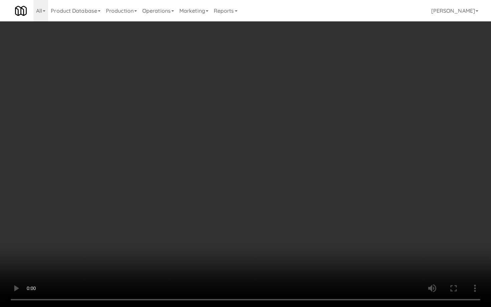
click at [395, 214] on video at bounding box center [245, 153] width 491 height 307
click at [394, 212] on video at bounding box center [245, 153] width 491 height 307
click at [394, 211] on video at bounding box center [245, 153] width 491 height 307
click at [394, 209] on video at bounding box center [245, 153] width 491 height 307
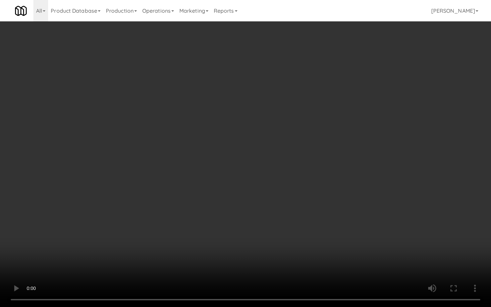
click at [339, 210] on video at bounding box center [245, 153] width 491 height 307
click at [339, 208] on video at bounding box center [245, 153] width 491 height 307
click at [338, 238] on video at bounding box center [245, 153] width 491 height 307
click at [338, 236] on video at bounding box center [245, 153] width 491 height 307
click at [338, 235] on video at bounding box center [245, 153] width 491 height 307
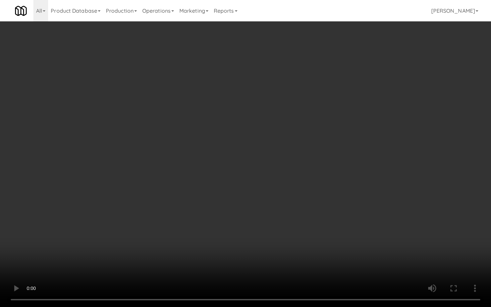
click at [338, 235] on video at bounding box center [245, 153] width 491 height 307
click at [338, 234] on video at bounding box center [245, 153] width 491 height 307
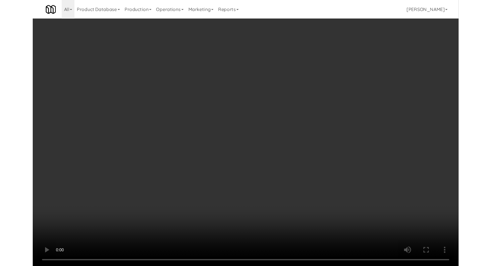
scroll to position [4848, 0]
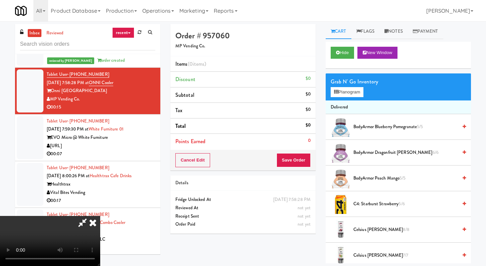
click at [351, 98] on div "Grab N' Go Inventory Planogram" at bounding box center [398, 86] width 145 height 27
click at [351, 95] on button "Planogram" at bounding box center [347, 92] width 33 height 10
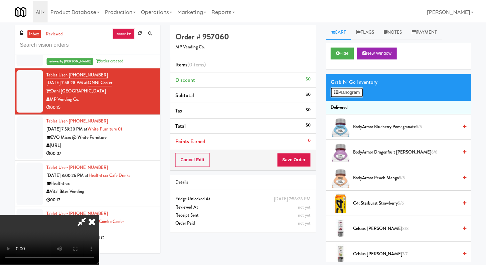
scroll to position [4831, 0]
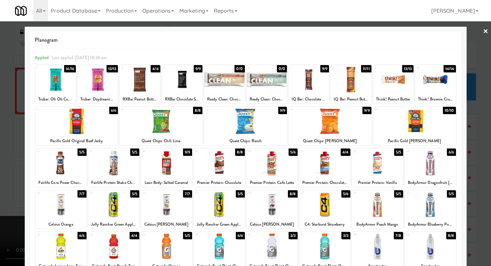
click at [0, 92] on div at bounding box center [245, 133] width 491 height 266
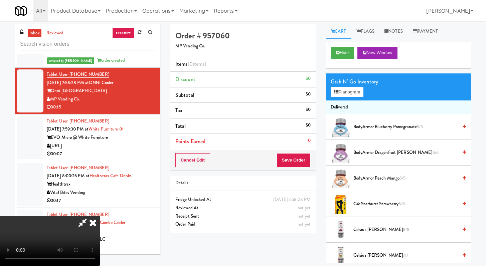
scroll to position [4831, 0]
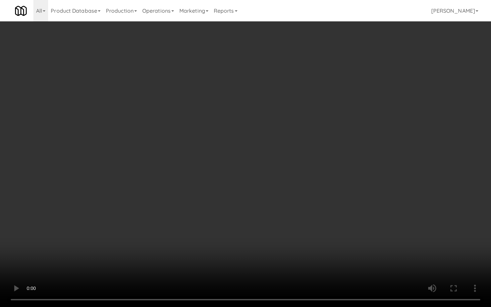
click at [303, 225] on video at bounding box center [245, 153] width 491 height 307
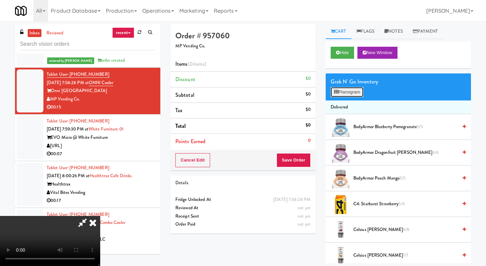
click at [343, 95] on button "Planogram" at bounding box center [347, 92] width 33 height 10
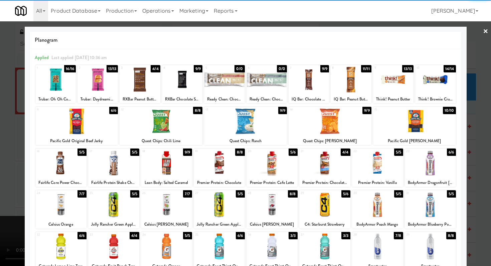
click at [301, 75] on div at bounding box center [309, 80] width 40 height 26
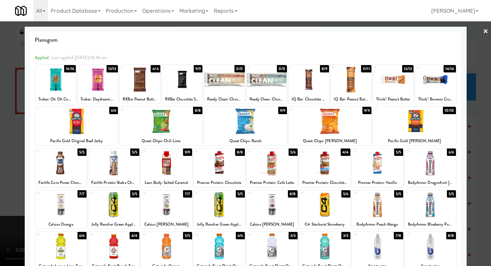
drag, startPoint x: 0, startPoint y: 113, endPoint x: 20, endPoint y: 113, distance: 19.7
click at [0, 113] on div at bounding box center [245, 133] width 491 height 266
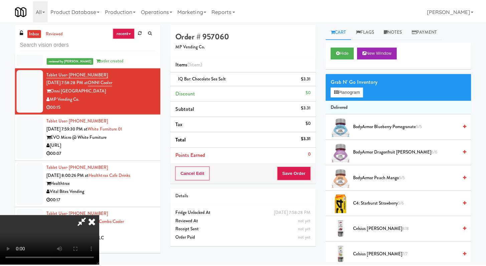
scroll to position [4848, 0]
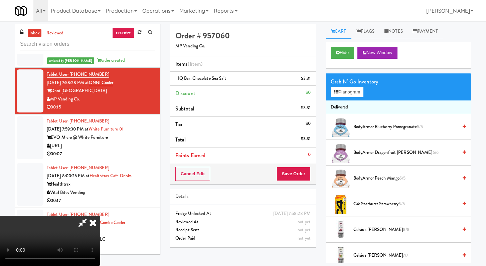
click at [315, 173] on div "Cancel Edit Save Order" at bounding box center [242, 174] width 145 height 21
drag, startPoint x: 304, startPoint y: 174, endPoint x: 308, endPoint y: 166, distance: 9.3
click at [303, 174] on button "Save Order" at bounding box center [294, 174] width 34 height 14
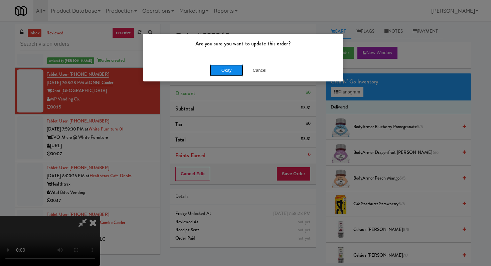
click at [216, 71] on button "Okay" at bounding box center [226, 70] width 33 height 12
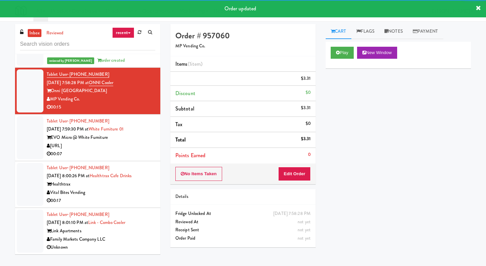
scroll to position [4922, 0]
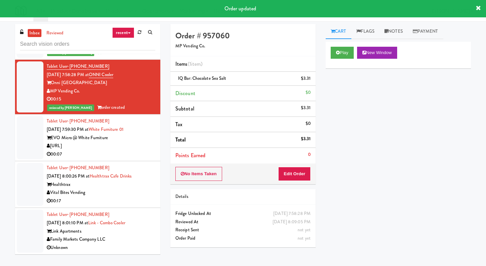
click at [144, 146] on div "[URL]" at bounding box center [101, 146] width 109 height 8
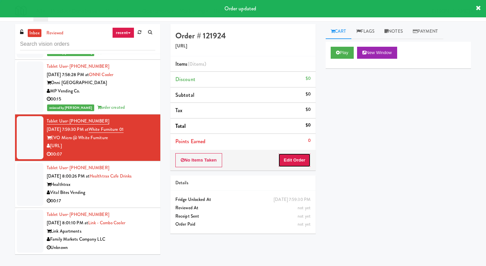
click at [290, 156] on button "Edit Order" at bounding box center [294, 160] width 32 height 14
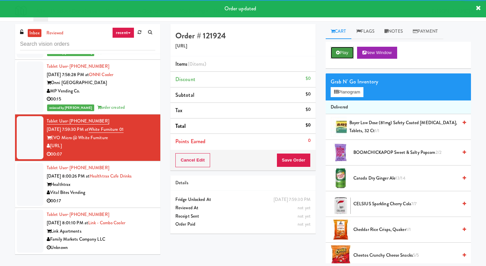
click at [345, 51] on button "Play" at bounding box center [342, 53] width 23 height 12
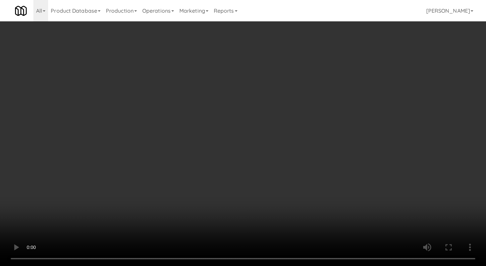
scroll to position [4905, 0]
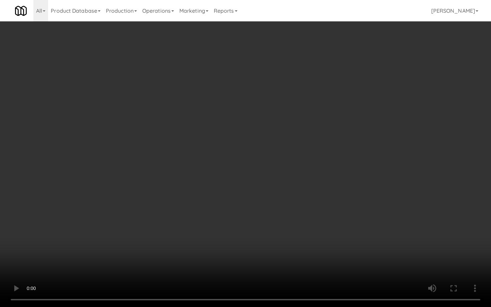
click at [254, 237] on video at bounding box center [245, 153] width 491 height 307
click at [253, 233] on video at bounding box center [245, 153] width 491 height 307
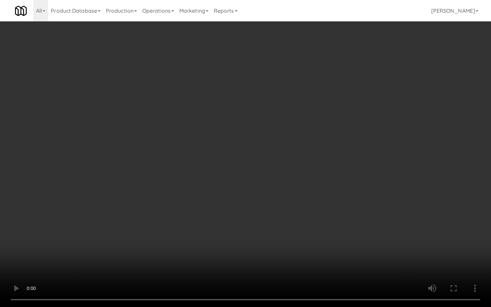
click at [253, 233] on video at bounding box center [245, 153] width 491 height 307
click at [277, 211] on video at bounding box center [245, 153] width 491 height 307
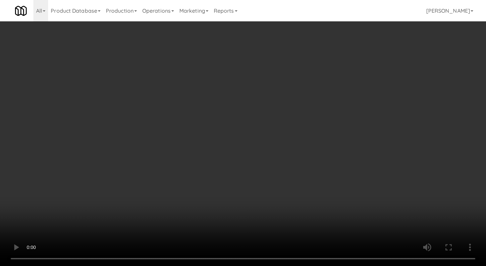
scroll to position [4922, 0]
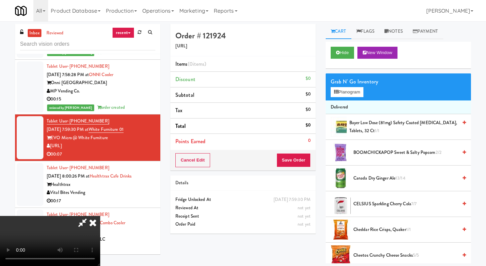
click at [360, 97] on div "Grab N' Go Inventory Planogram" at bounding box center [398, 86] width 145 height 27
click at [359, 95] on button "Planogram" at bounding box center [347, 92] width 33 height 10
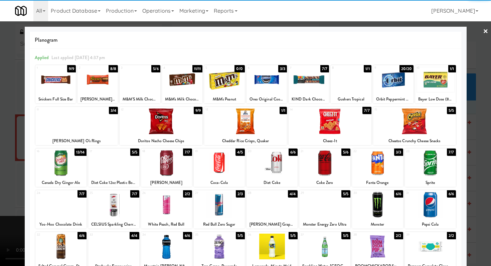
click at [60, 168] on div at bounding box center [60, 163] width 51 height 26
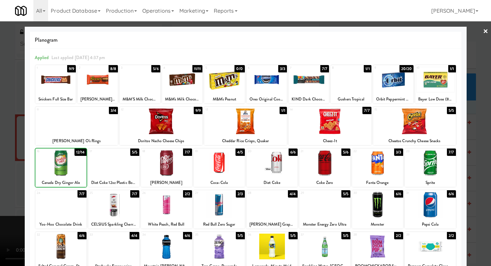
click at [0, 162] on div at bounding box center [245, 133] width 491 height 266
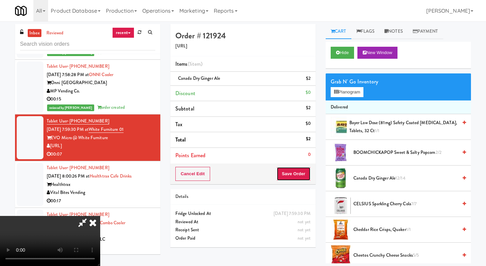
click at [301, 169] on button "Save Order" at bounding box center [294, 174] width 34 height 14
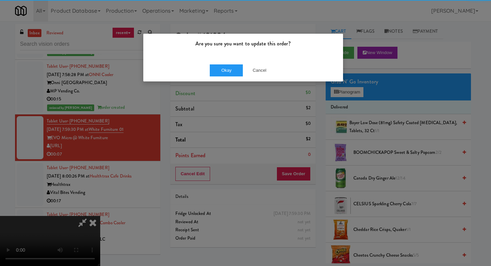
click at [240, 63] on div "Okay Cancel" at bounding box center [243, 70] width 200 height 22
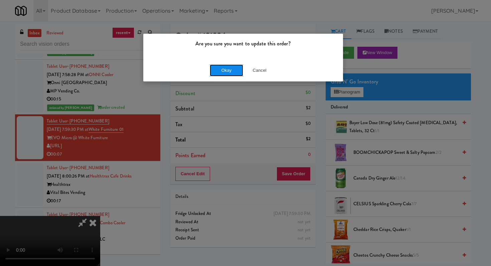
click at [231, 70] on button "Okay" at bounding box center [226, 70] width 33 height 12
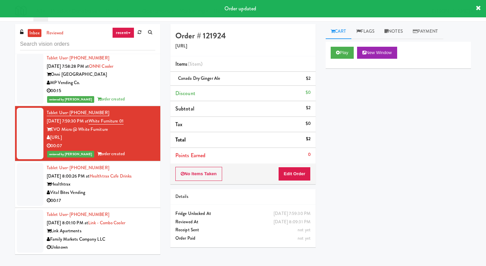
click at [87, 205] on div "00:17" at bounding box center [101, 201] width 109 height 8
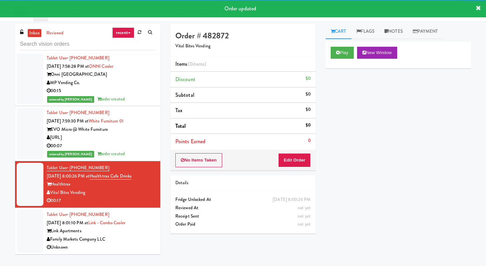
scroll to position [4930, 0]
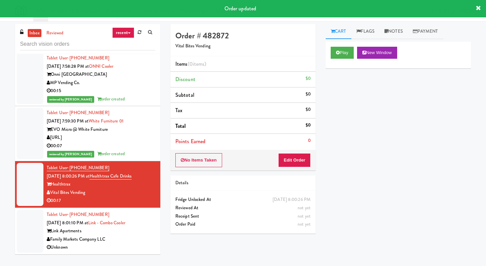
click at [295, 153] on div "No Items Taken Edit Order" at bounding box center [242, 160] width 145 height 21
click at [292, 156] on button "Edit Order" at bounding box center [294, 160] width 32 height 14
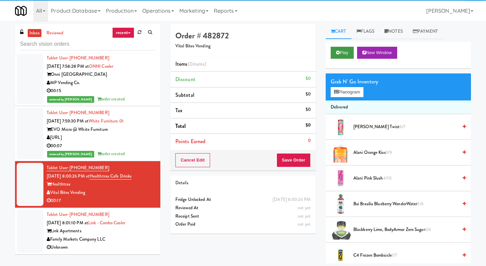
click at [344, 60] on div "Play New Window" at bounding box center [398, 55] width 145 height 27
click at [344, 56] on button "Play" at bounding box center [342, 53] width 23 height 12
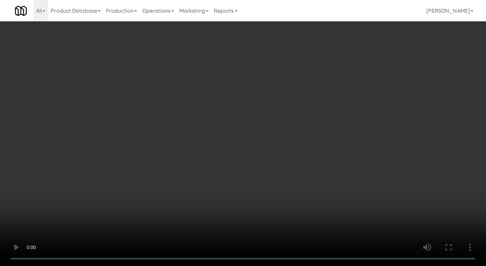
scroll to position [4914, 0]
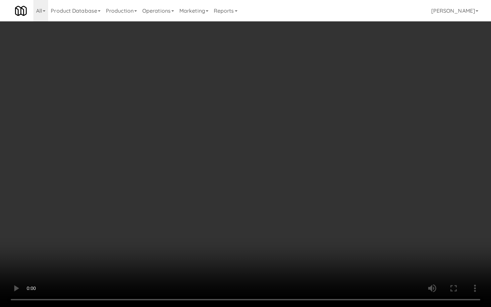
click at [323, 229] on video at bounding box center [245, 153] width 491 height 307
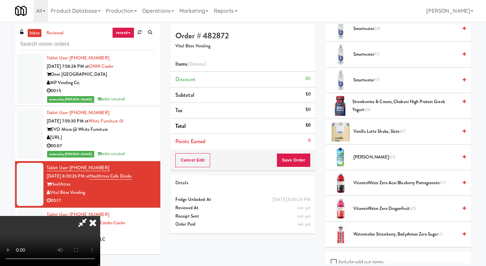
scroll to position [877, 0]
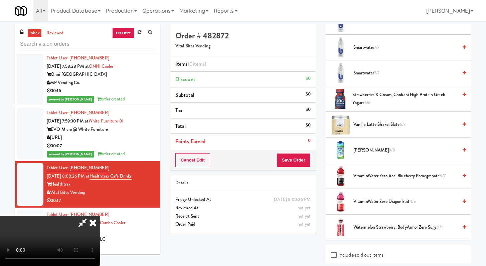
click at [382, 195] on li "VitaminWater Zero Dragonfruit 4/5" at bounding box center [398, 202] width 145 height 26
click at [379, 202] on span "VitaminWater Zero Dragonfruit 4/5" at bounding box center [405, 202] width 104 height 8
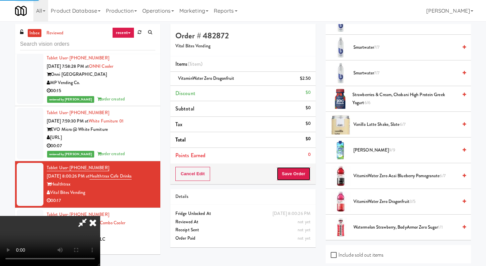
click at [308, 180] on button "Save Order" at bounding box center [294, 174] width 34 height 14
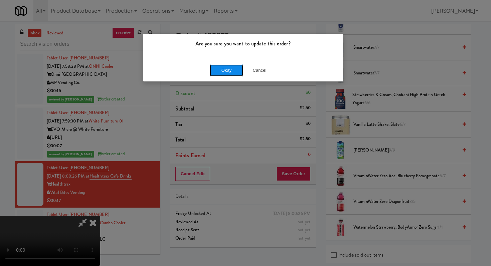
click at [229, 70] on button "Okay" at bounding box center [226, 70] width 33 height 12
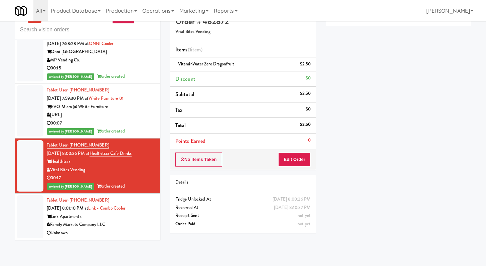
scroll to position [21, 0]
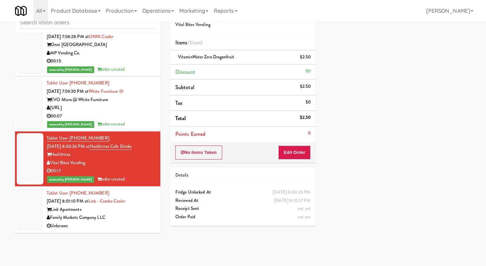
click at [112, 219] on div "Family Markets Company LLC" at bounding box center [101, 218] width 109 height 8
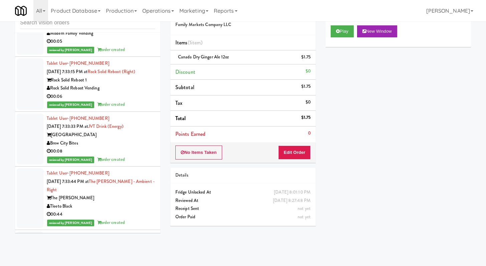
scroll to position [2848, 0]
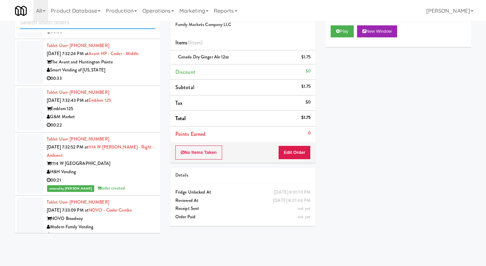
click at [50, 24] on input "text" at bounding box center [87, 23] width 135 height 12
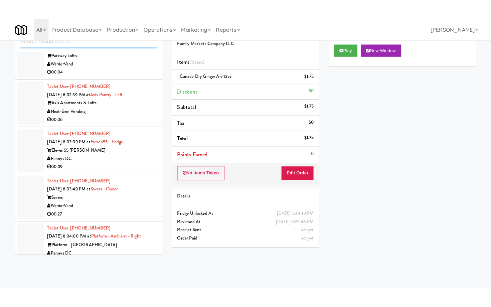
scroll to position [1352, 0]
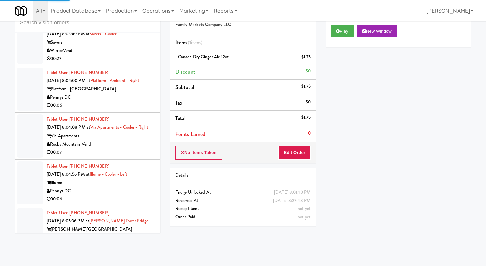
click at [111, 110] on div "00:06" at bounding box center [101, 106] width 109 height 8
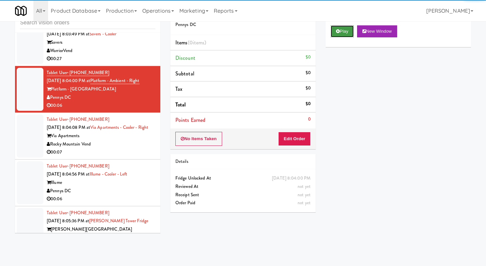
click at [345, 27] on button "Play" at bounding box center [342, 31] width 23 height 12
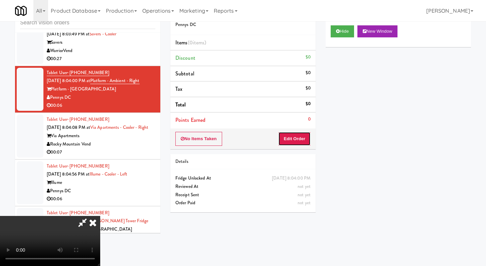
click at [290, 145] on button "Edit Order" at bounding box center [294, 139] width 32 height 14
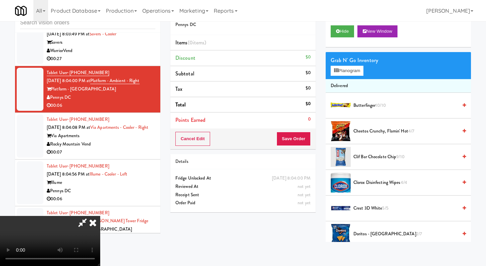
scroll to position [1344, 0]
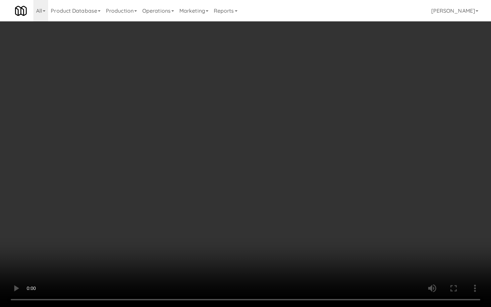
click at [2, 228] on video at bounding box center [245, 153] width 491 height 307
click at [105, 209] on video at bounding box center [245, 153] width 491 height 307
click at [125, 156] on video at bounding box center [245, 153] width 491 height 307
click at [125, 155] on video at bounding box center [245, 153] width 491 height 307
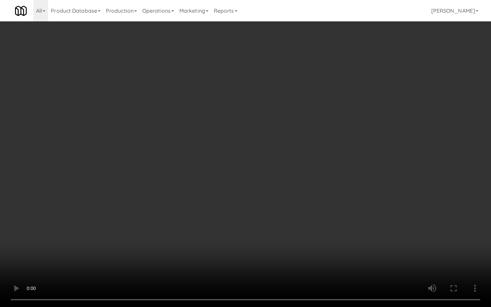
click at [125, 155] on video at bounding box center [245, 153] width 491 height 307
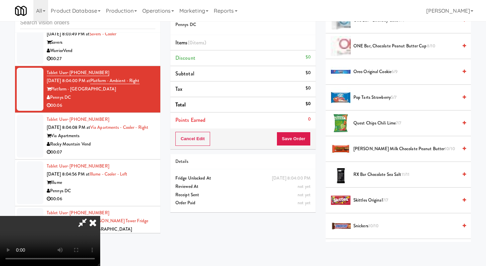
scroll to position [502, 0]
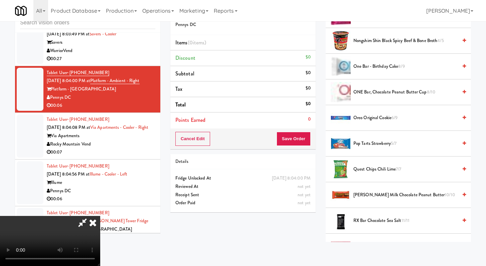
click at [372, 116] on span "Oreo Original Cookie 6/9" at bounding box center [405, 118] width 104 height 8
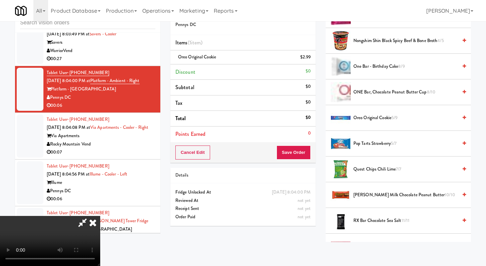
click at [372, 116] on span "Oreo Original Cookie 5/9" at bounding box center [405, 118] width 104 height 8
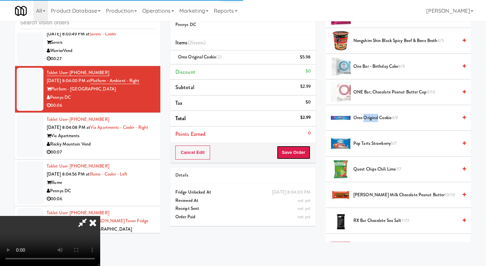
click at [295, 155] on button "Save Order" at bounding box center [294, 153] width 34 height 14
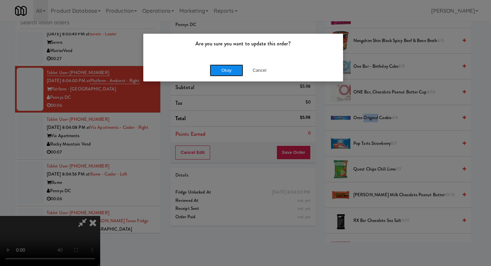
click at [239, 69] on button "Okay" at bounding box center [226, 70] width 33 height 12
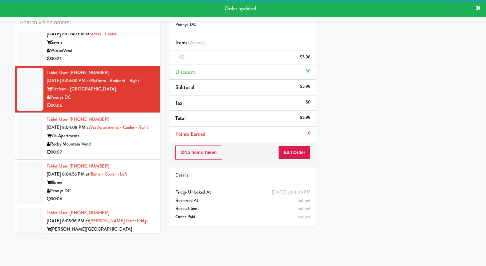
scroll to position [28, 0]
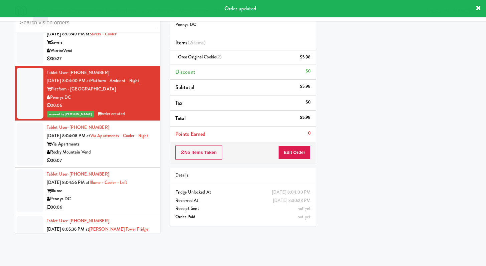
click at [126, 149] on div "Via Apartments" at bounding box center [101, 144] width 109 height 8
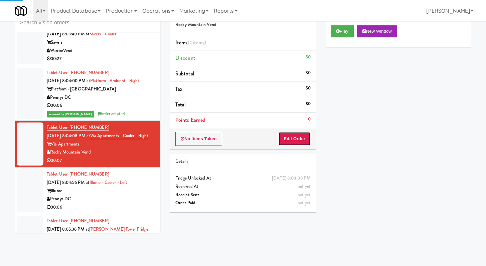
click at [281, 135] on button "Edit Order" at bounding box center [294, 139] width 32 height 14
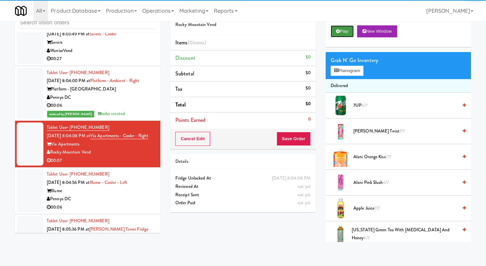
click at [346, 28] on button "Play" at bounding box center [342, 31] width 23 height 12
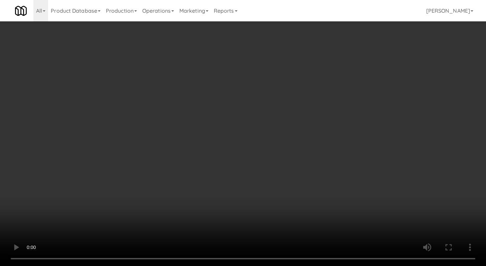
scroll to position [1344, 0]
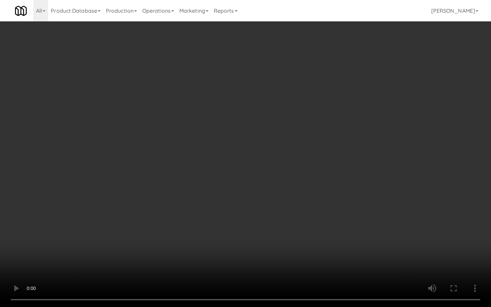
click at [399, 224] on video at bounding box center [245, 153] width 491 height 307
click at [344, 213] on video at bounding box center [245, 153] width 491 height 307
click at [344, 211] on video at bounding box center [245, 153] width 491 height 307
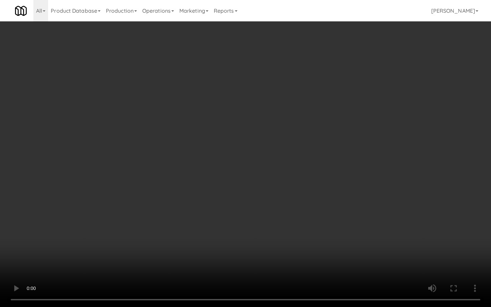
click at [344, 211] on video at bounding box center [245, 153] width 491 height 307
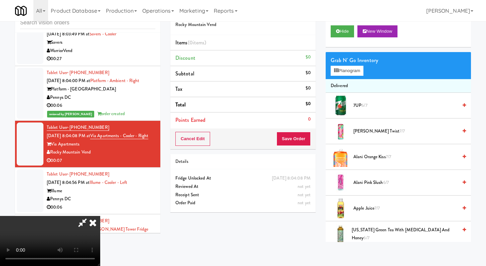
scroll to position [425, 0]
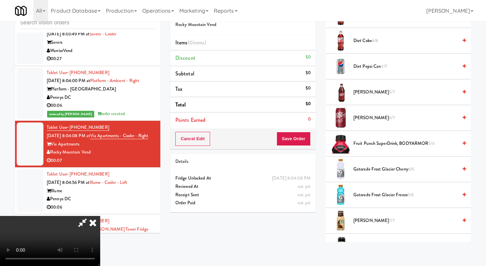
click at [380, 197] on span "Gatorade Frost Glacier Freeze 5/6" at bounding box center [405, 195] width 104 height 8
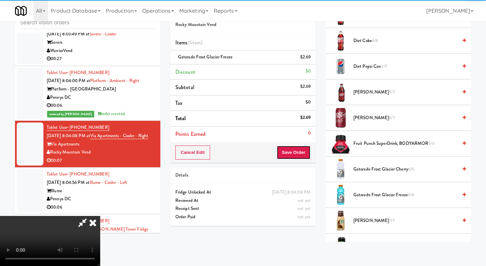
click at [306, 155] on button "Save Order" at bounding box center [294, 153] width 34 height 14
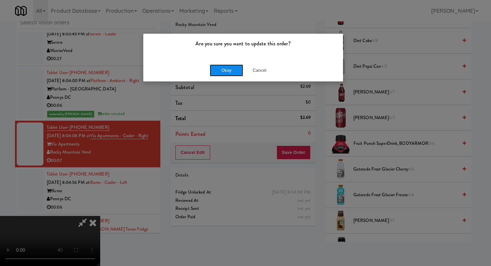
click at [224, 65] on button "Okay" at bounding box center [226, 70] width 33 height 12
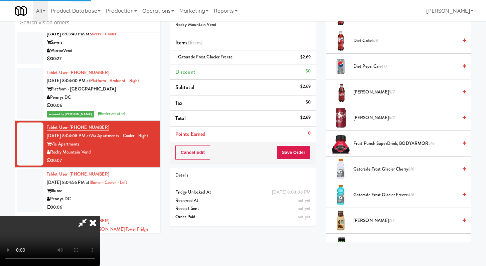
scroll to position [28, 0]
